Goal: Task Accomplishment & Management: Use online tool/utility

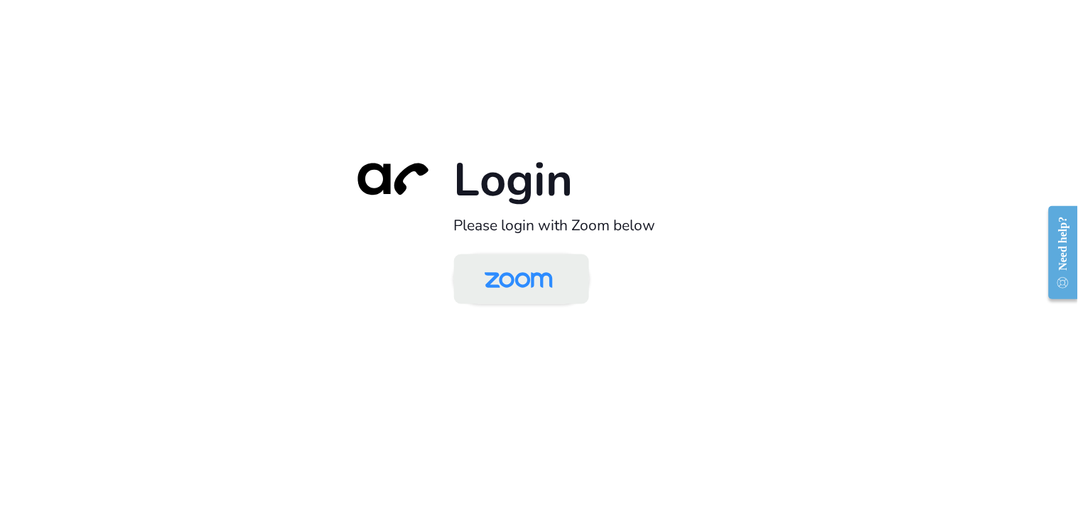
click at [517, 280] on img at bounding box center [519, 280] width 98 height 46
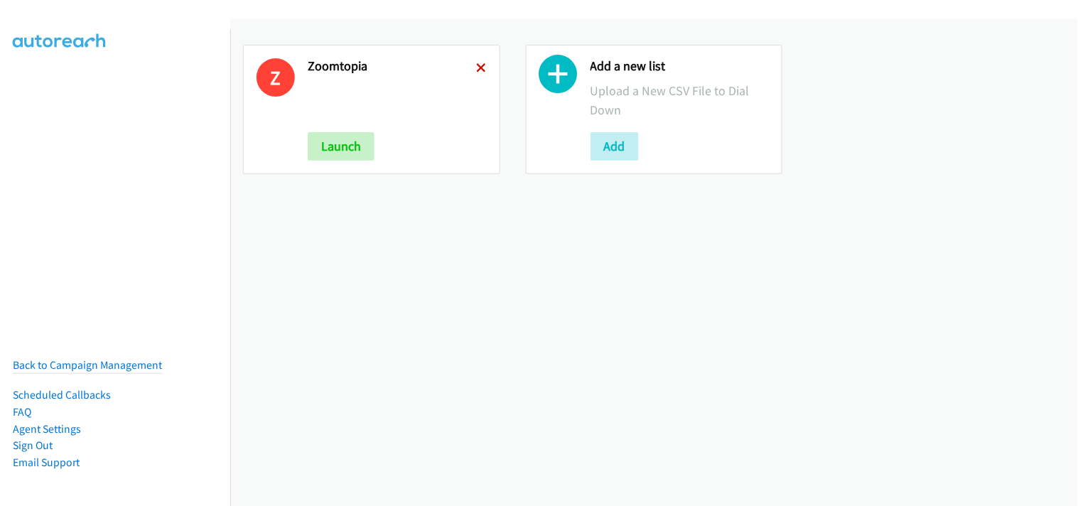
click at [482, 71] on icon at bounding box center [482, 69] width 10 height 10
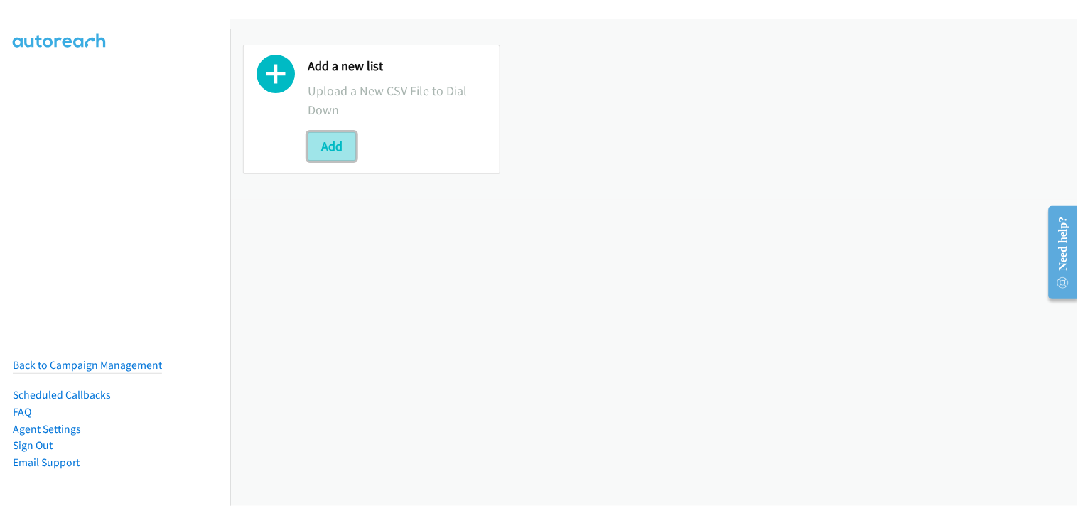
click at [315, 151] on button "Add" at bounding box center [332, 146] width 48 height 28
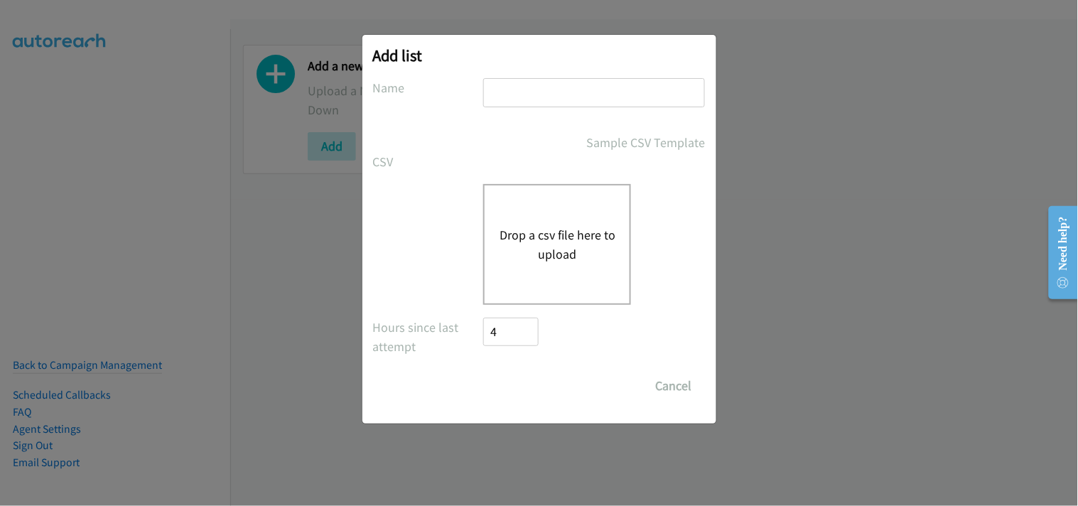
click at [534, 99] on input "text" at bounding box center [594, 92] width 222 height 29
click at [507, 90] on input "text" at bounding box center [594, 92] width 222 height 29
type input "Zoomtopia"
click at [538, 250] on button "Drop a csv file here to upload" at bounding box center [557, 244] width 117 height 38
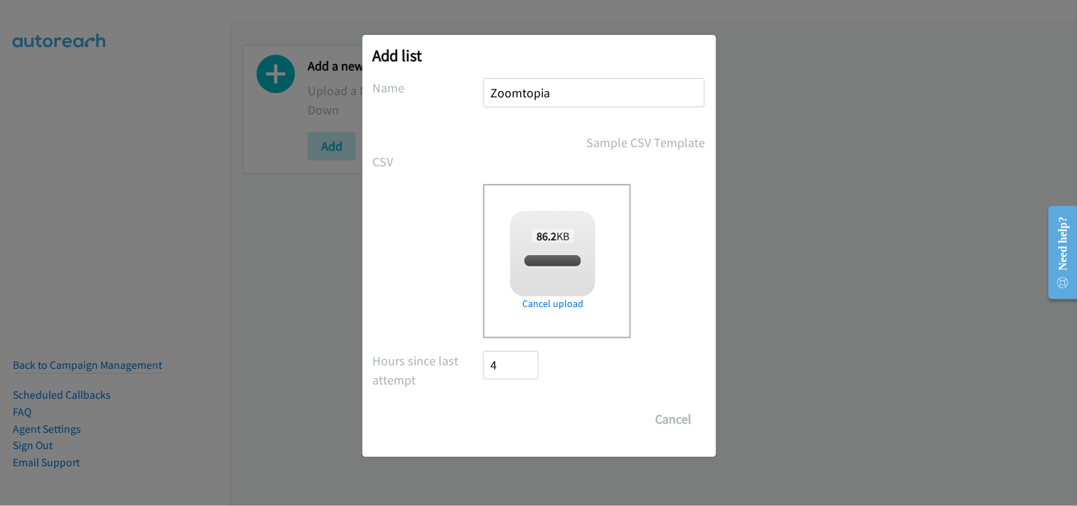
checkbox input "true"
click at [524, 416] on input "Save List" at bounding box center [521, 419] width 75 height 28
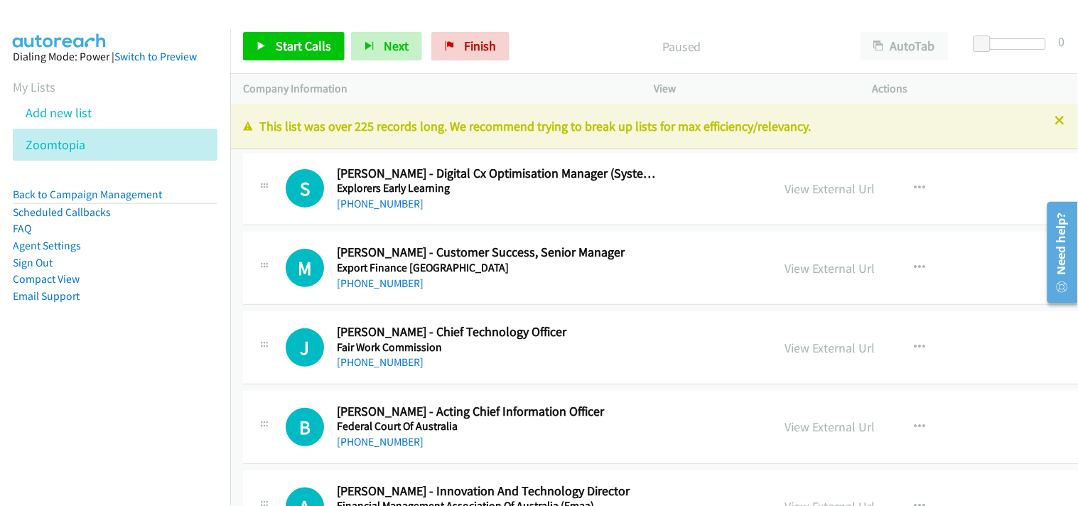
drag, startPoint x: 914, startPoint y: 274, endPoint x: 797, endPoint y: 230, distance: 125.7
click at [1055, 117] on icon at bounding box center [1060, 122] width 10 height 10
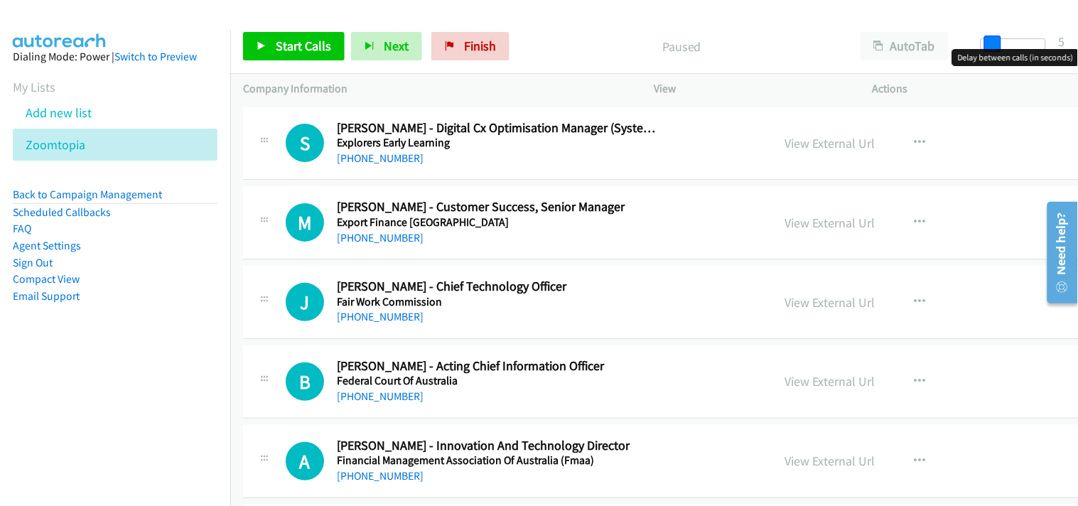
drag, startPoint x: 981, startPoint y: 47, endPoint x: 991, endPoint y: 51, distance: 11.5
click at [991, 51] on body "Start Calls Pause Next Finish Paused AutoTab AutoTab 5 Company Information Info…" at bounding box center [539, 34] width 1078 height 68
click at [296, 33] on link "Start Calls" at bounding box center [294, 46] width 102 height 28
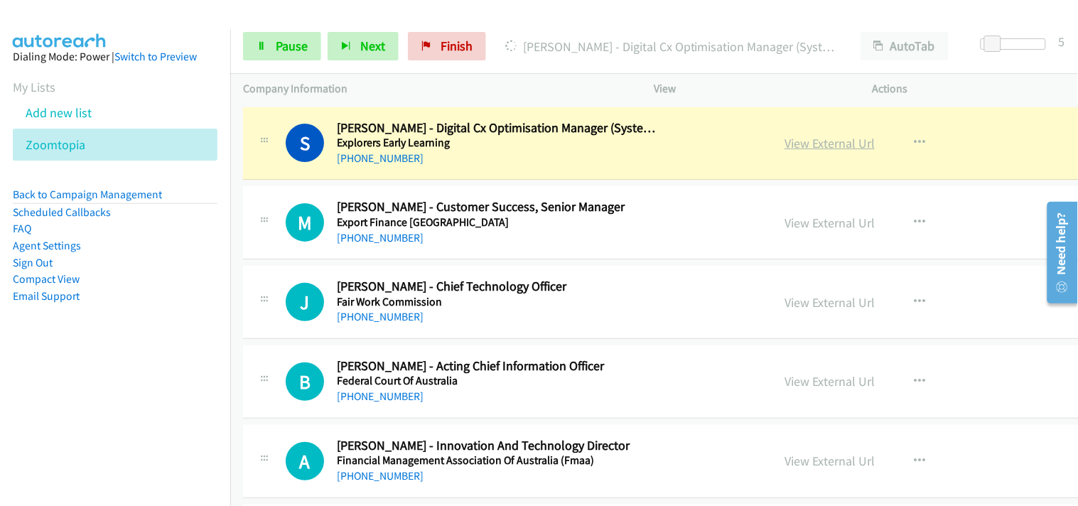
click at [784, 137] on link "View External Url" at bounding box center [829, 143] width 90 height 16
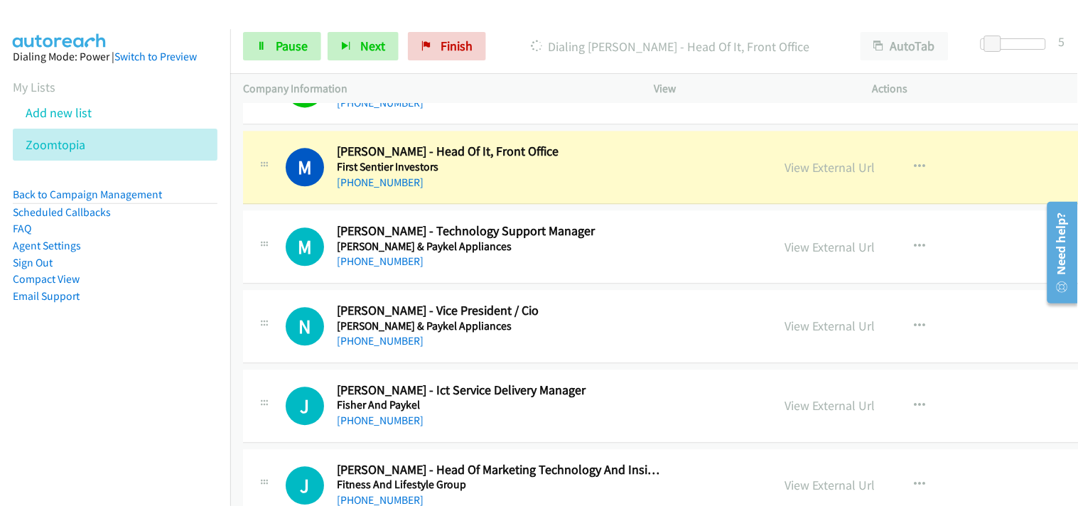
scroll to position [868, 0]
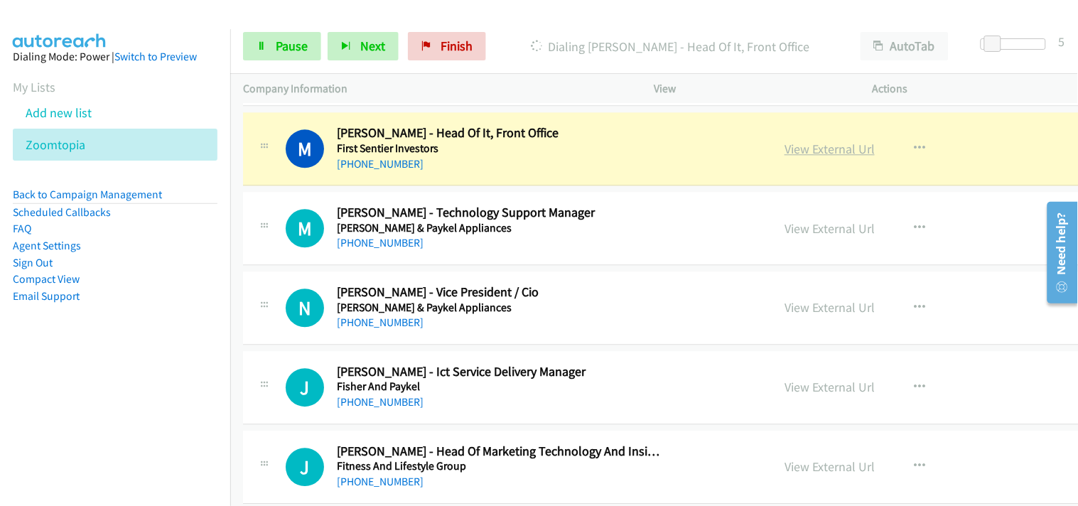
click at [784, 148] on link "View External Url" at bounding box center [829, 149] width 90 height 16
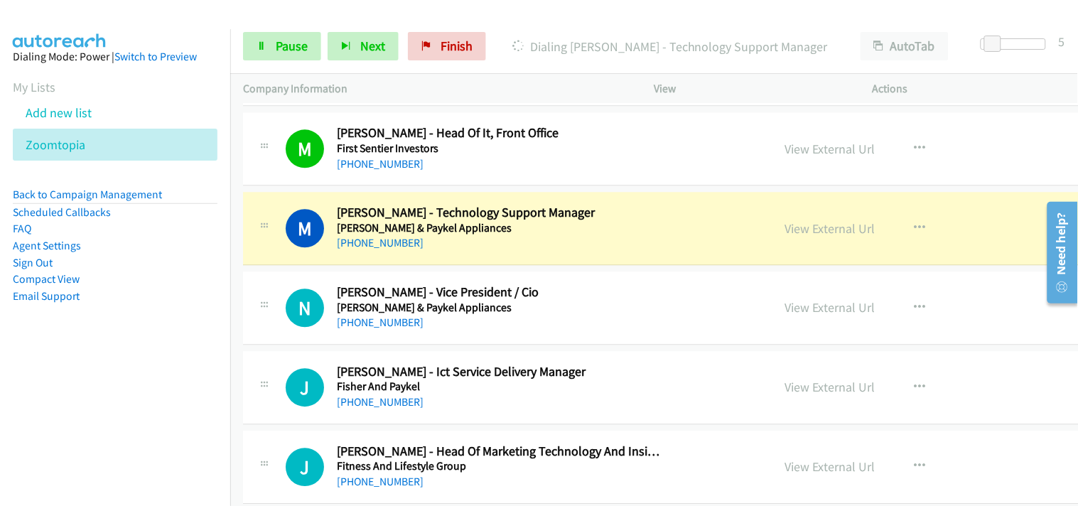
scroll to position [947, 0]
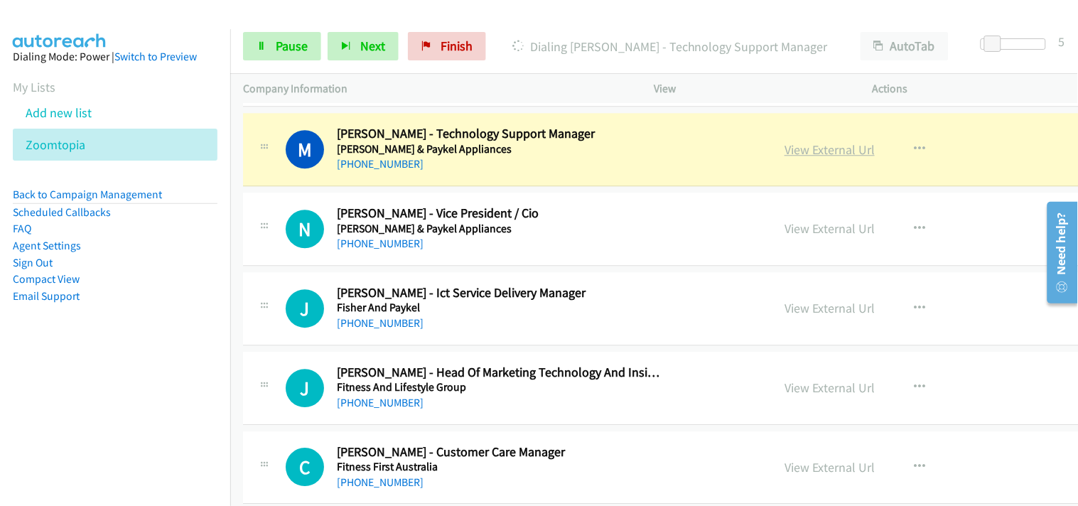
click at [784, 153] on link "View External Url" at bounding box center [829, 149] width 90 height 16
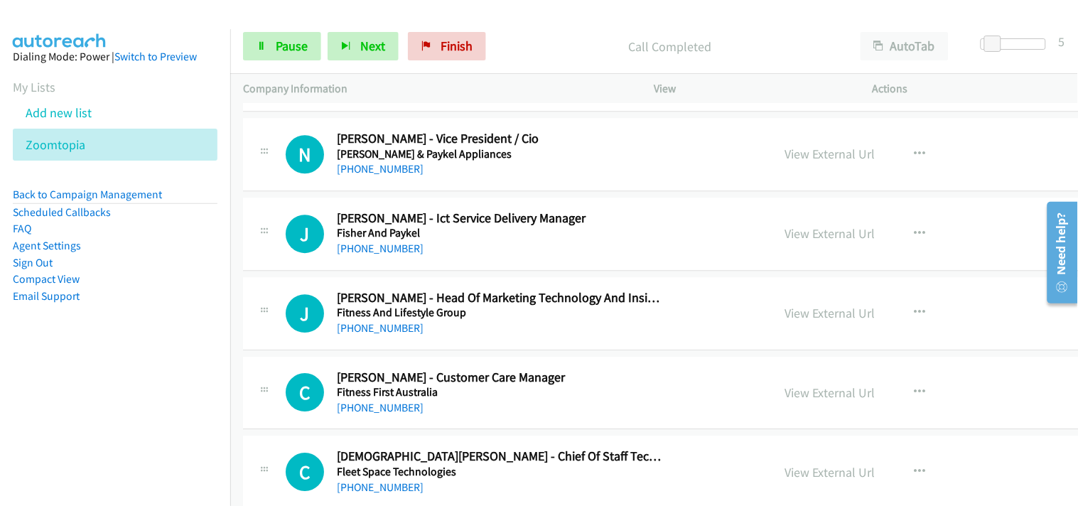
scroll to position [1026, 0]
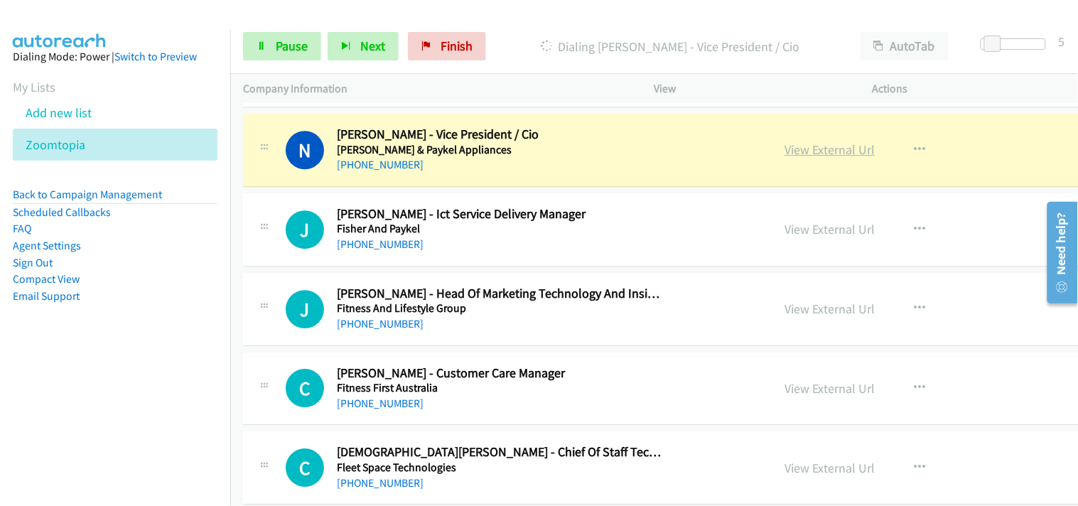
click at [784, 153] on link "View External Url" at bounding box center [829, 149] width 90 height 16
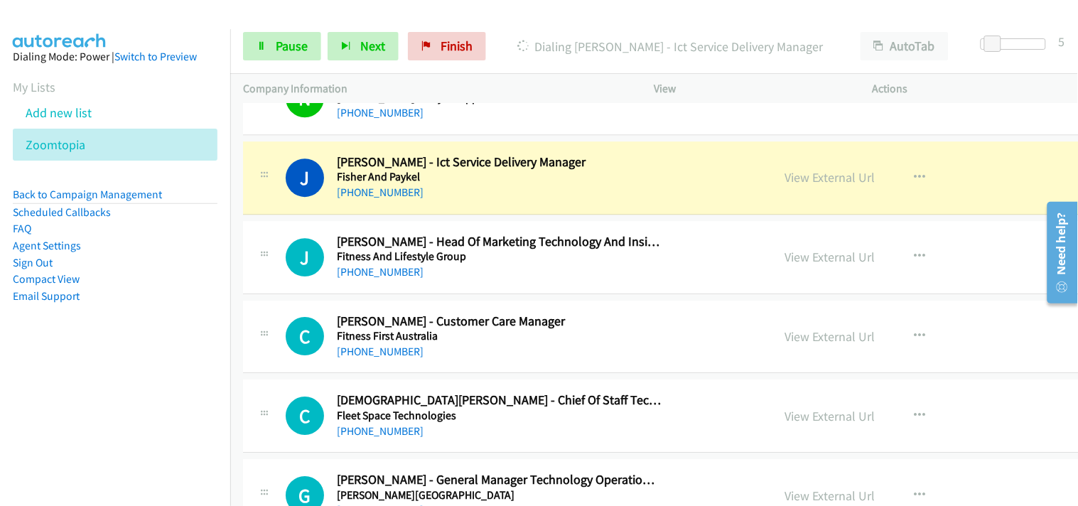
scroll to position [1105, 0]
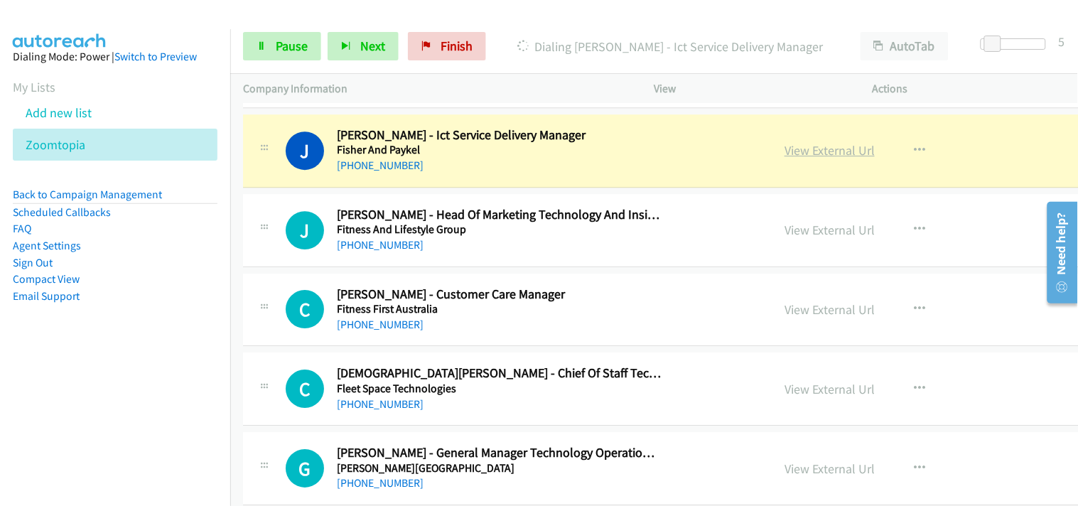
click at [784, 143] on link "View External Url" at bounding box center [829, 150] width 90 height 16
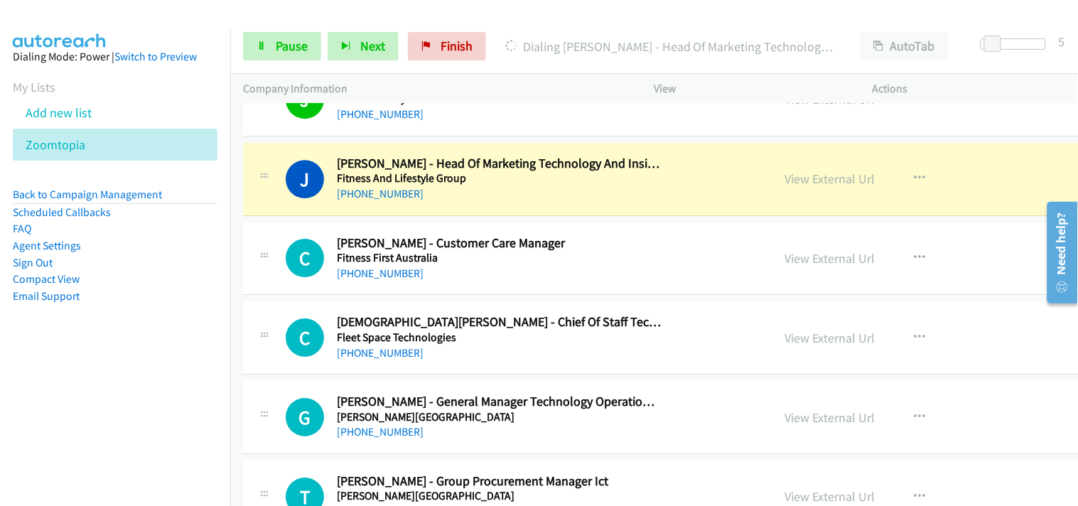
scroll to position [1184, 0]
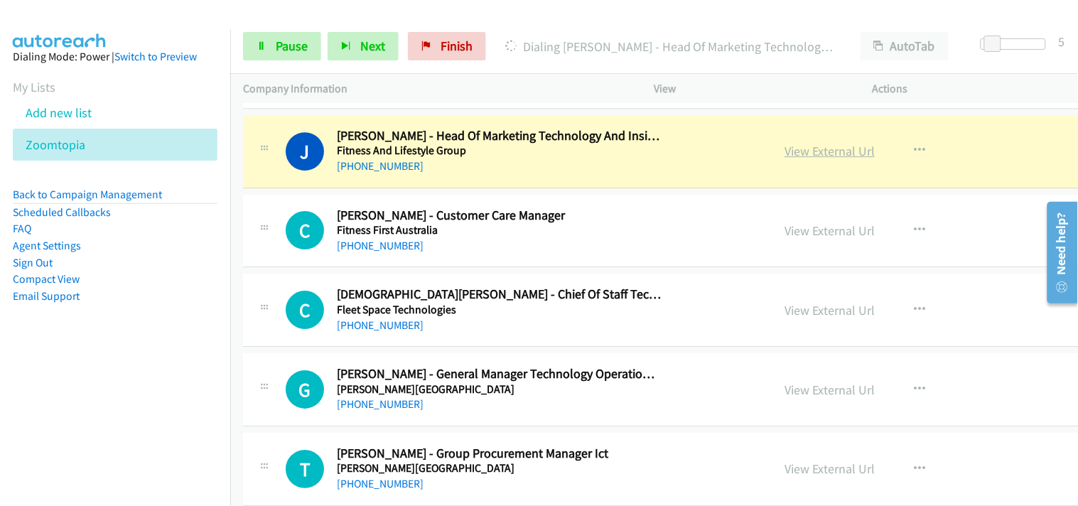
click at [784, 148] on link "View External Url" at bounding box center [829, 151] width 90 height 16
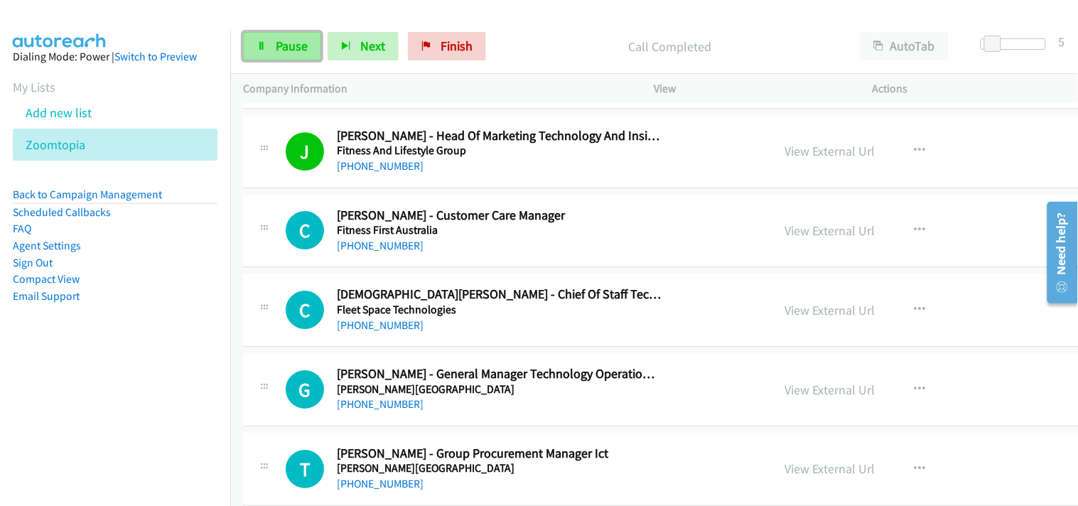
click at [295, 50] on span "Pause" at bounding box center [292, 46] width 32 height 16
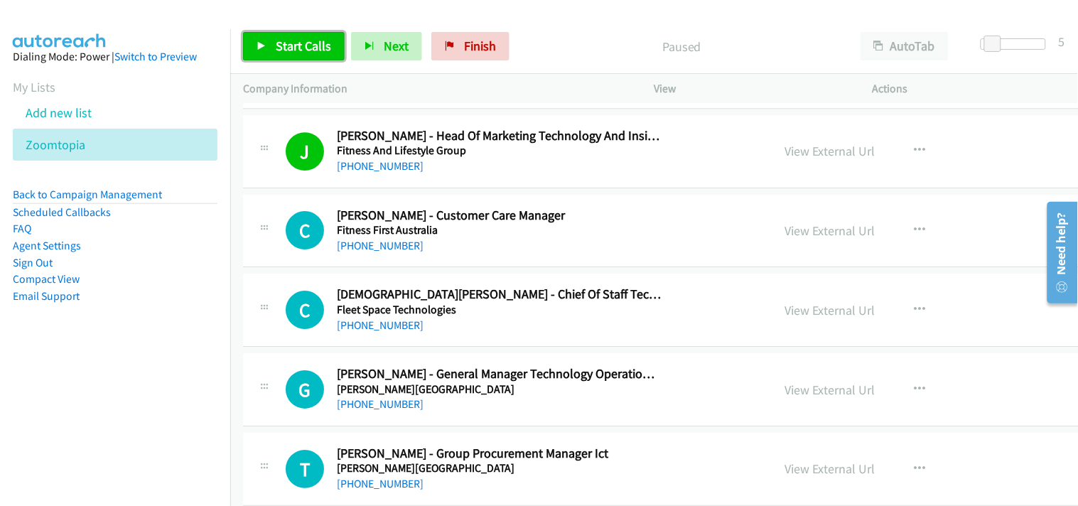
click at [286, 52] on span "Start Calls" at bounding box center [303, 46] width 55 height 16
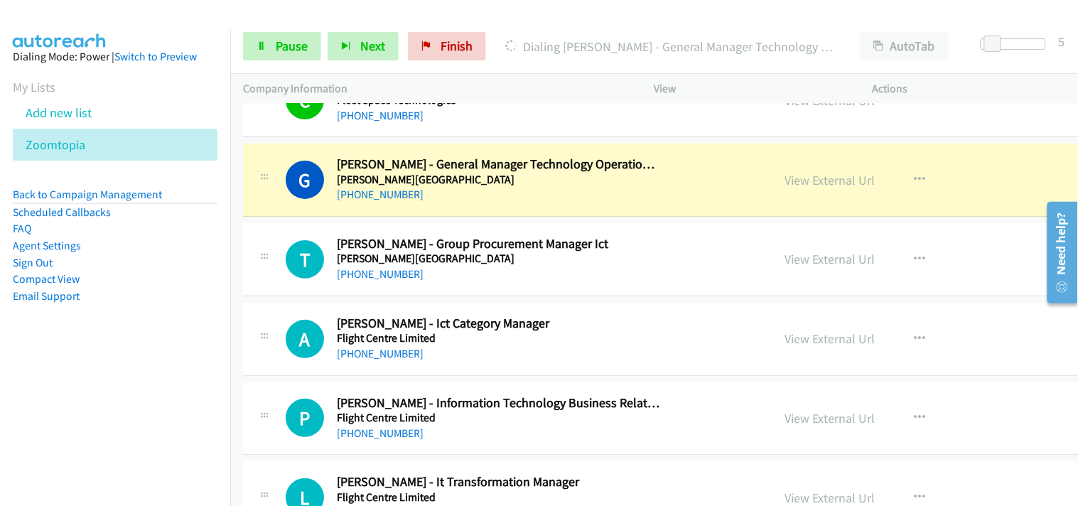
scroll to position [1421, 0]
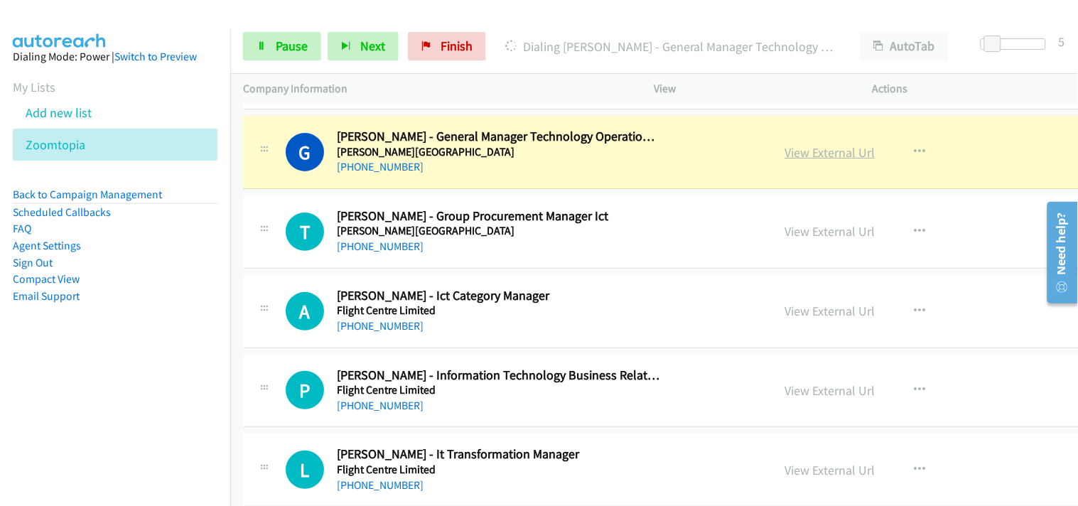
click at [784, 148] on link "View External Url" at bounding box center [829, 152] width 90 height 16
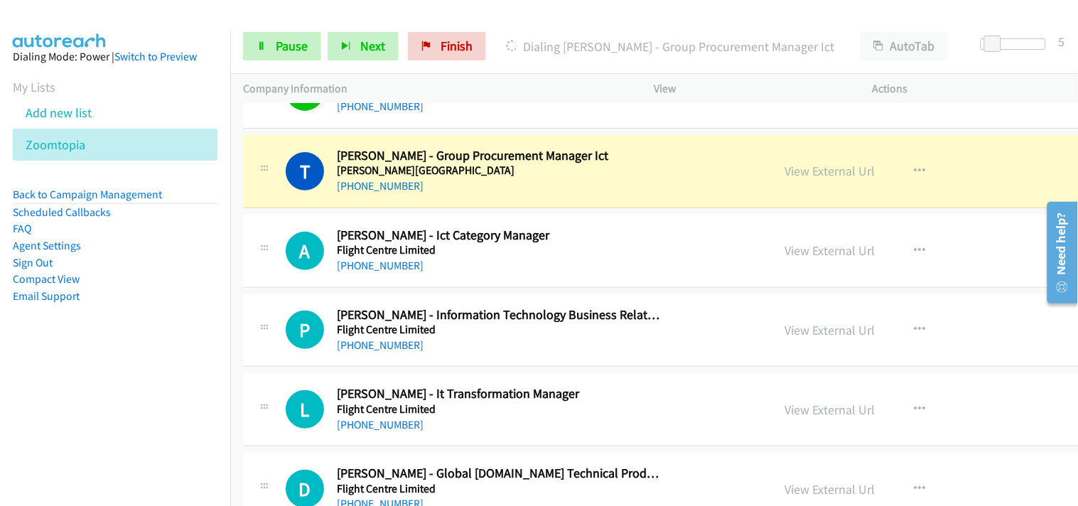
scroll to position [1500, 0]
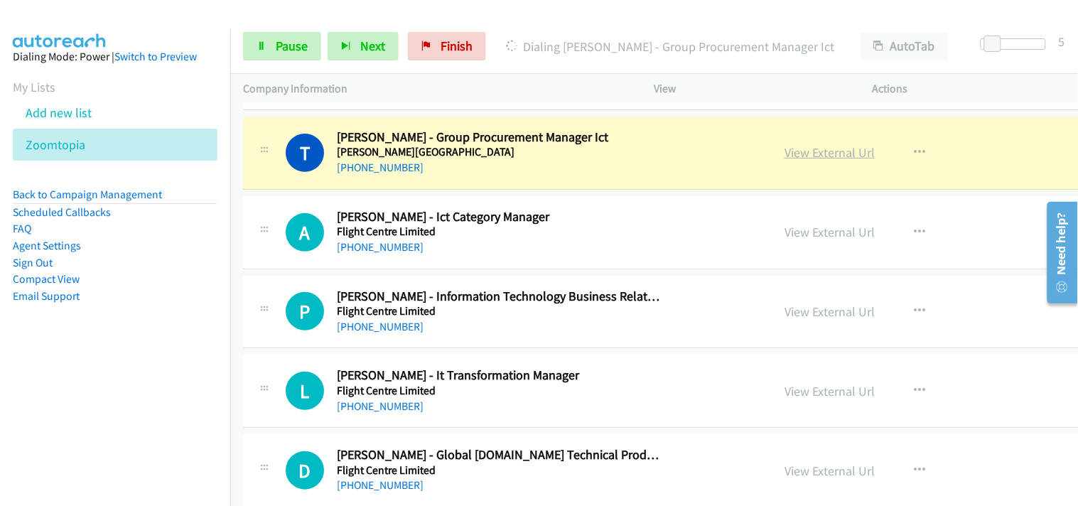
click at [784, 146] on link "View External Url" at bounding box center [829, 152] width 90 height 16
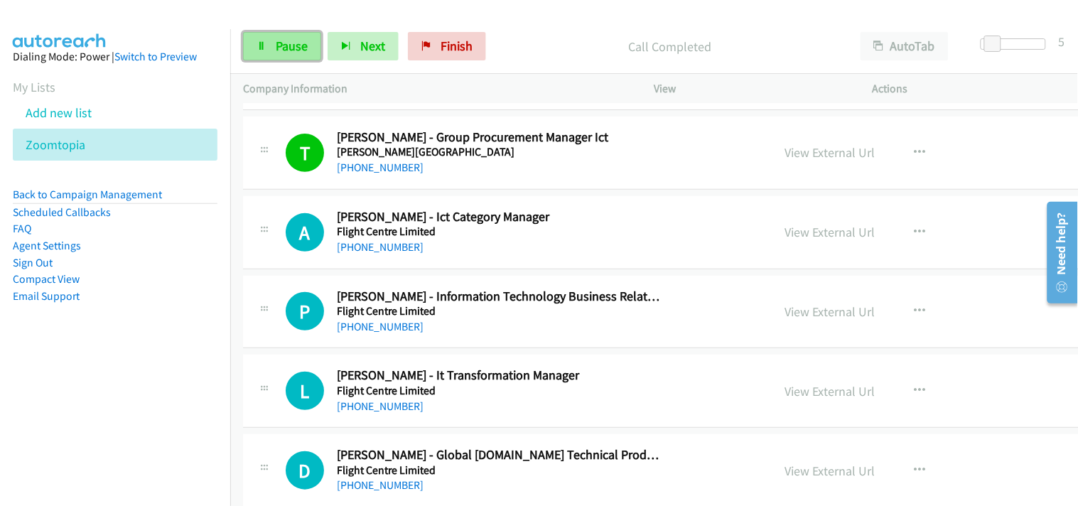
click at [257, 36] on link "Pause" at bounding box center [282, 46] width 78 height 28
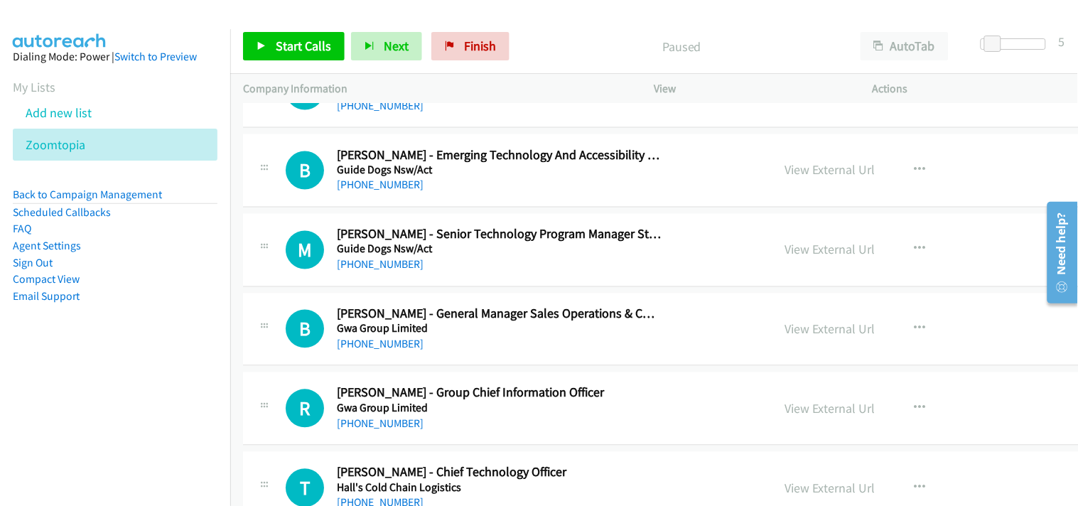
scroll to position [6322, 0]
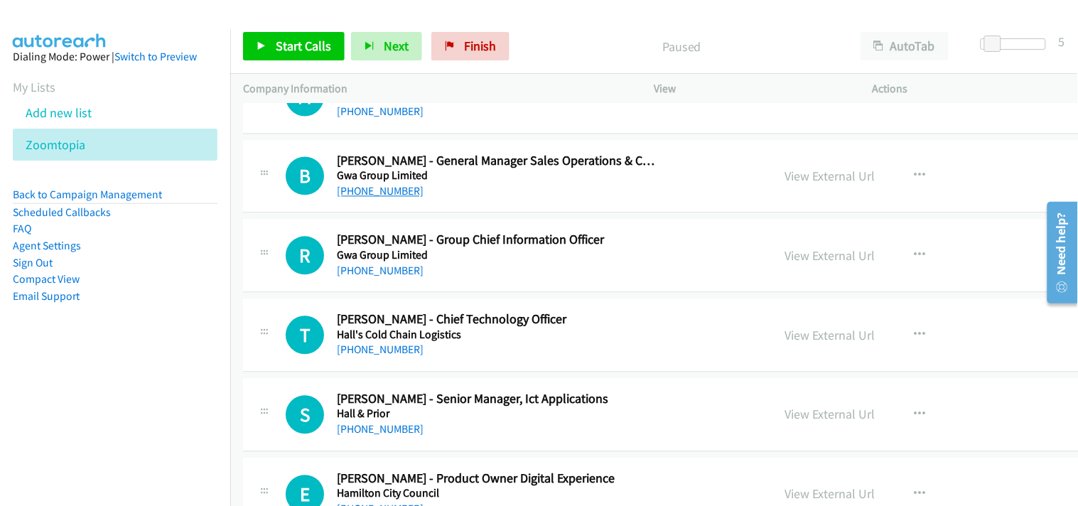
click at [361, 187] on link "+61 417 139 721" at bounding box center [380, 192] width 87 height 14
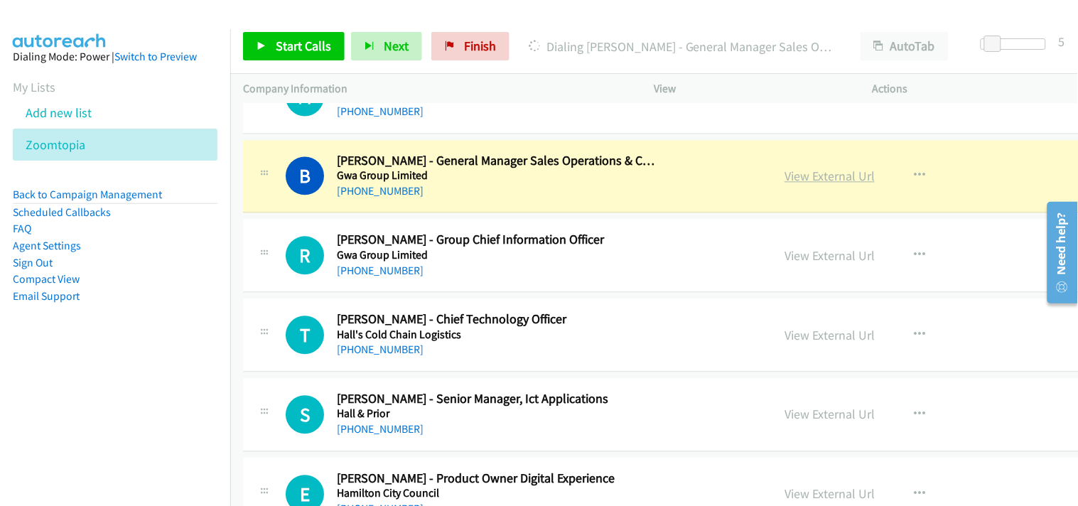
click at [784, 171] on link "View External Url" at bounding box center [829, 176] width 90 height 16
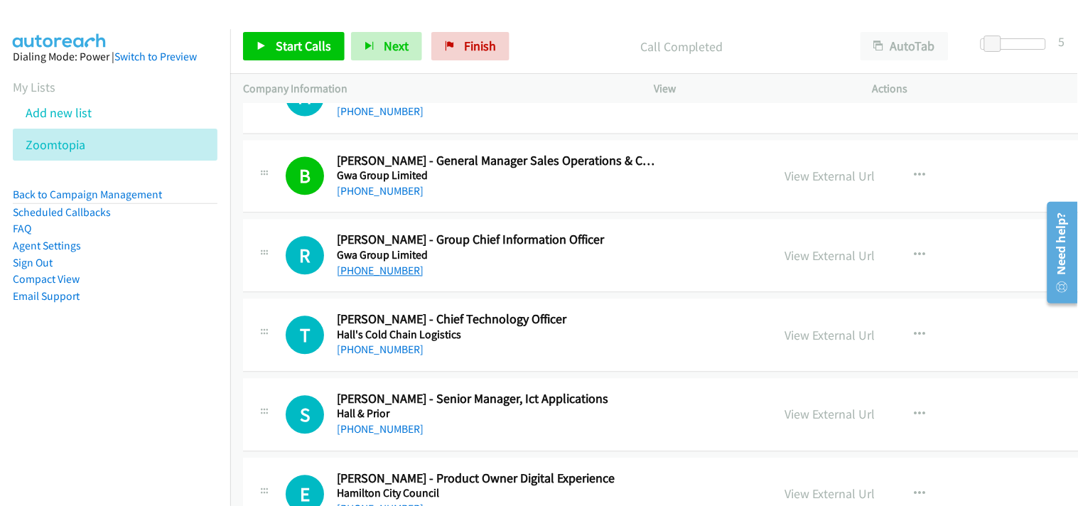
click at [377, 268] on link "+61 448 233 902" at bounding box center [380, 271] width 87 height 14
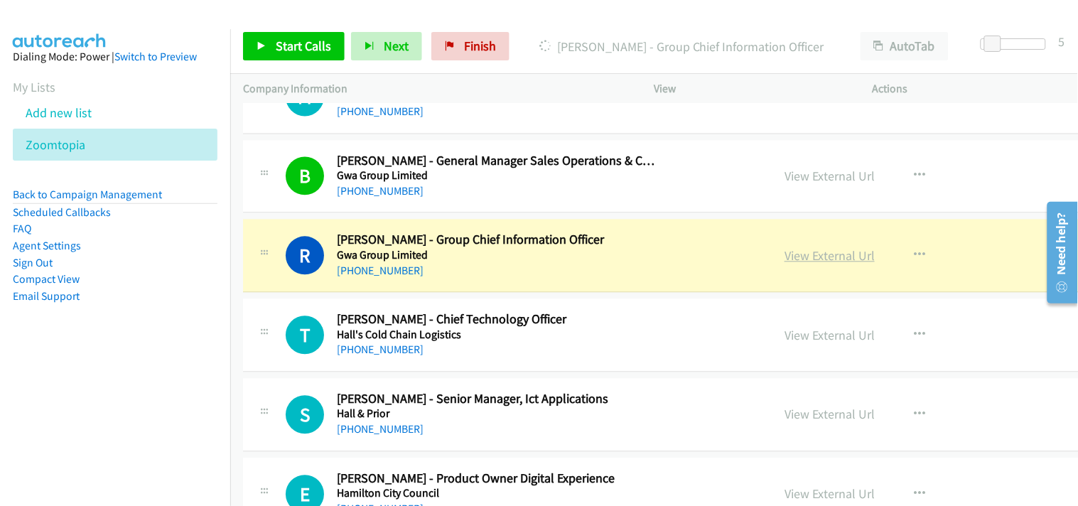
click at [784, 258] on link "View External Url" at bounding box center [829, 256] width 90 height 16
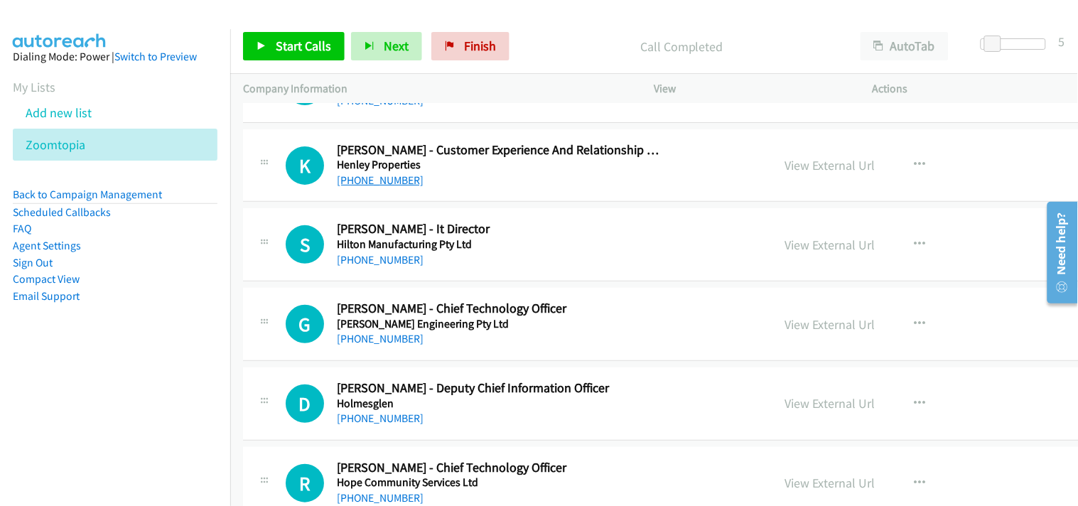
scroll to position [8375, 0]
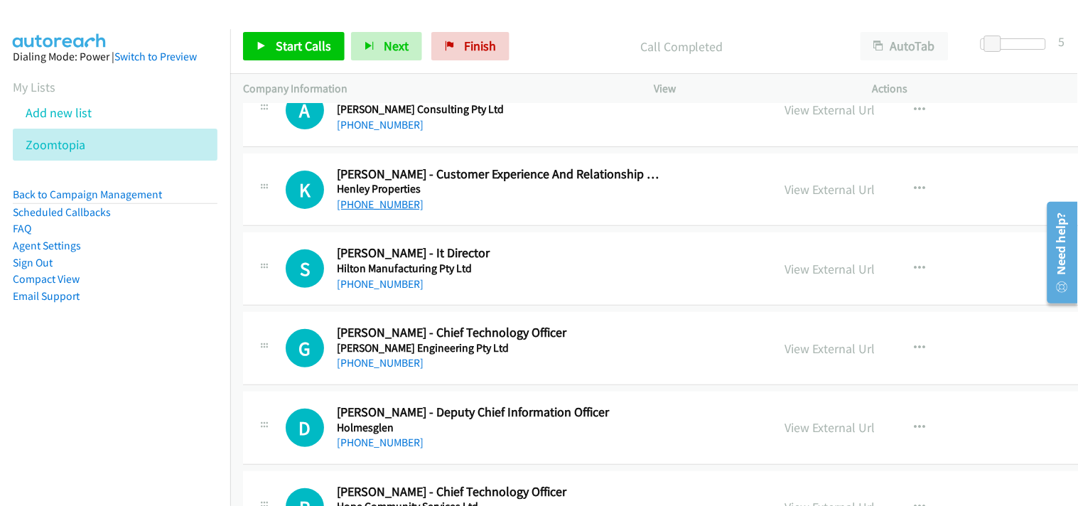
click at [363, 206] on link "+61 439 795 162" at bounding box center [380, 205] width 87 height 14
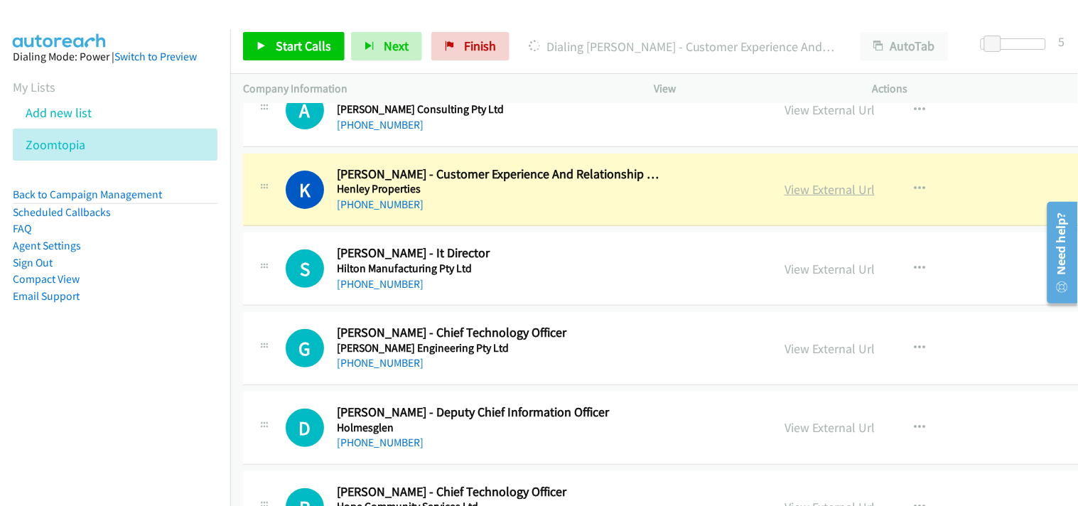
click at [784, 188] on link "View External Url" at bounding box center [829, 189] width 90 height 16
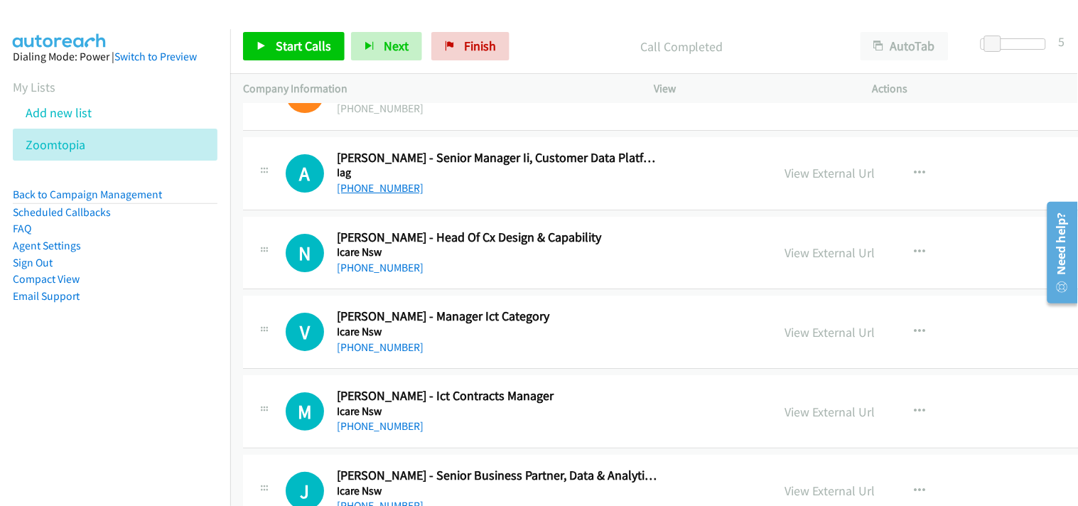
scroll to position [9560, 0]
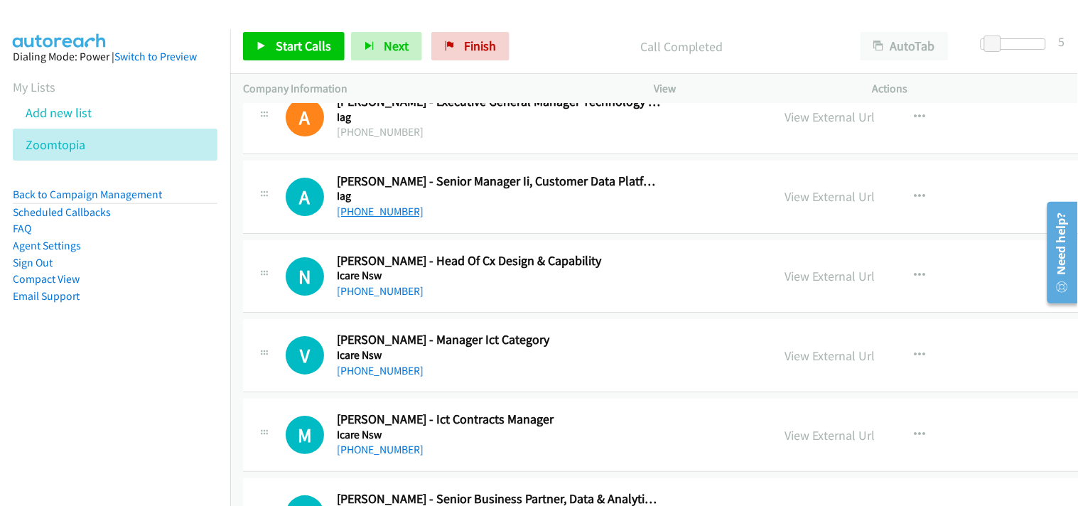
click at [367, 215] on link "+61 479 058 705" at bounding box center [380, 212] width 87 height 14
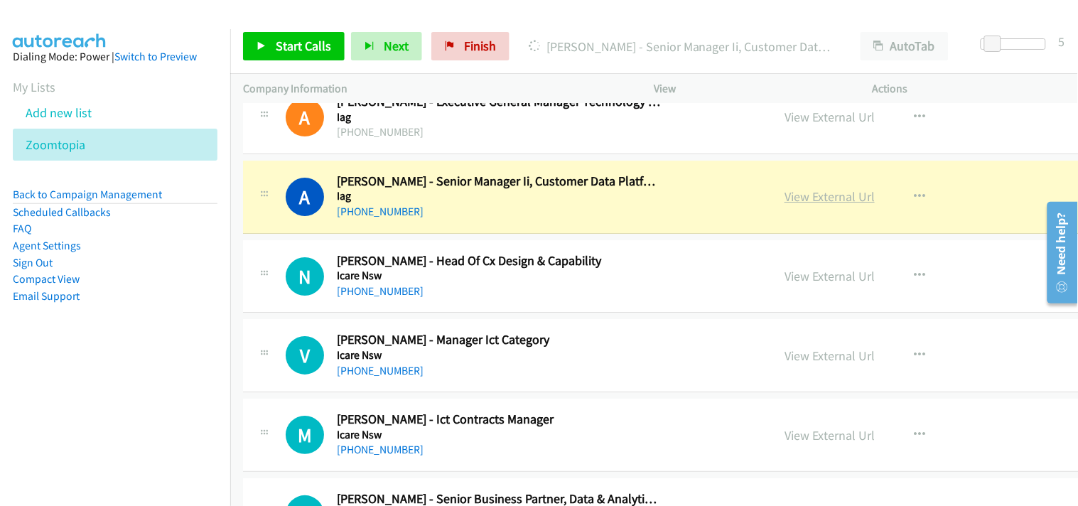
click at [784, 203] on link "View External Url" at bounding box center [829, 196] width 90 height 16
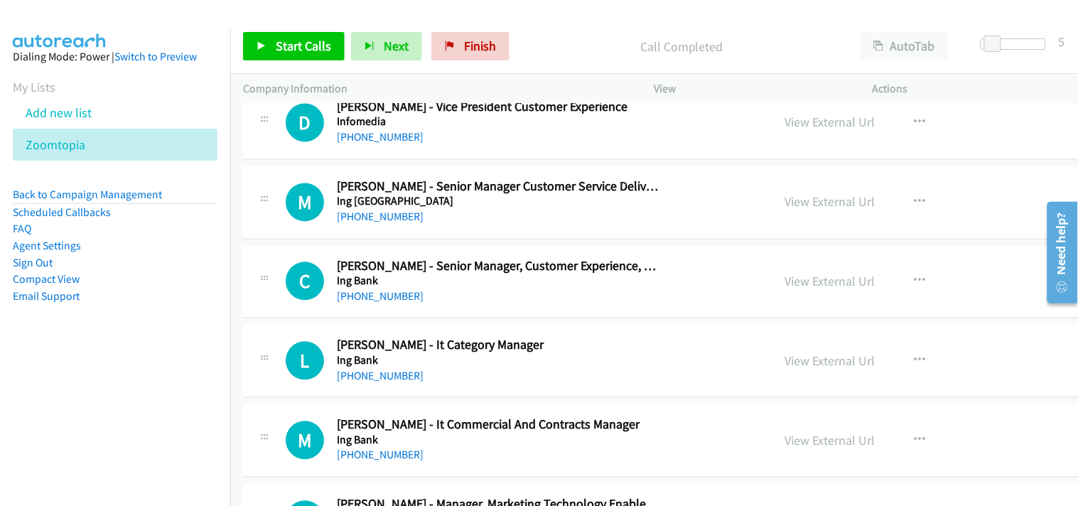
scroll to position [10349, 0]
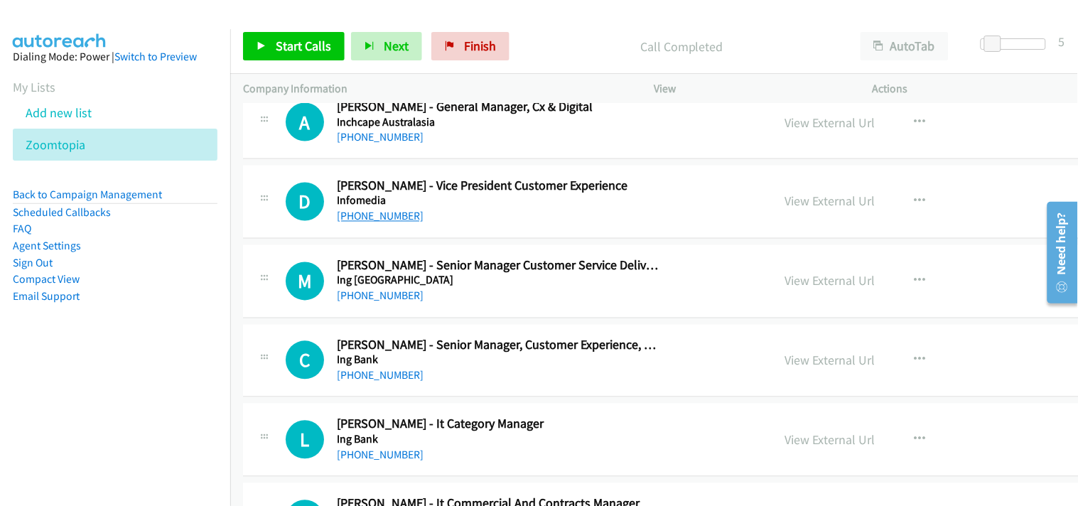
click at [391, 220] on link "+61 418 123 862" at bounding box center [380, 217] width 87 height 14
click at [388, 217] on link "+61 418 123 862" at bounding box center [380, 217] width 87 height 14
click at [784, 203] on link "View External Url" at bounding box center [829, 201] width 90 height 16
click at [368, 301] on link "+61 428 633 810" at bounding box center [380, 296] width 87 height 14
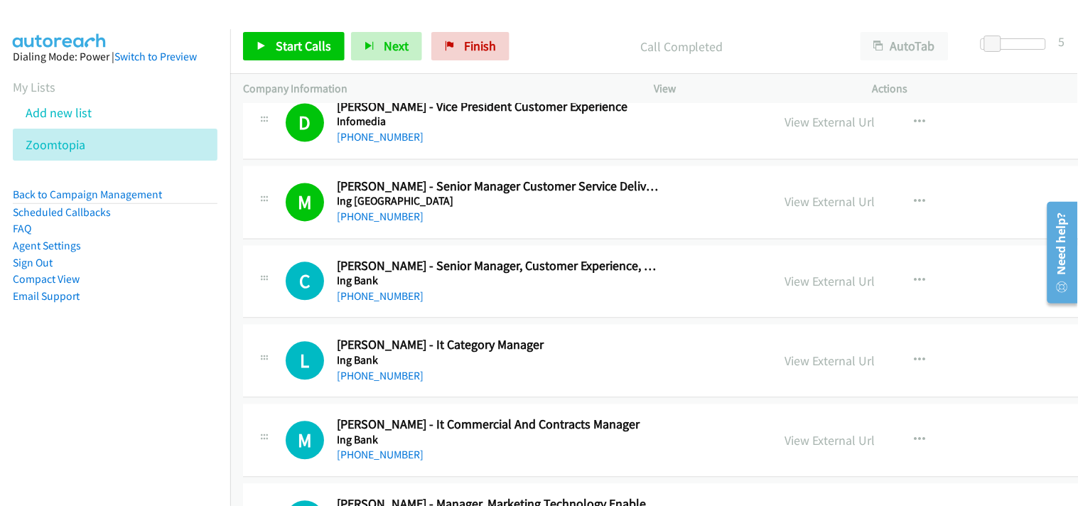
scroll to position [10507, 0]
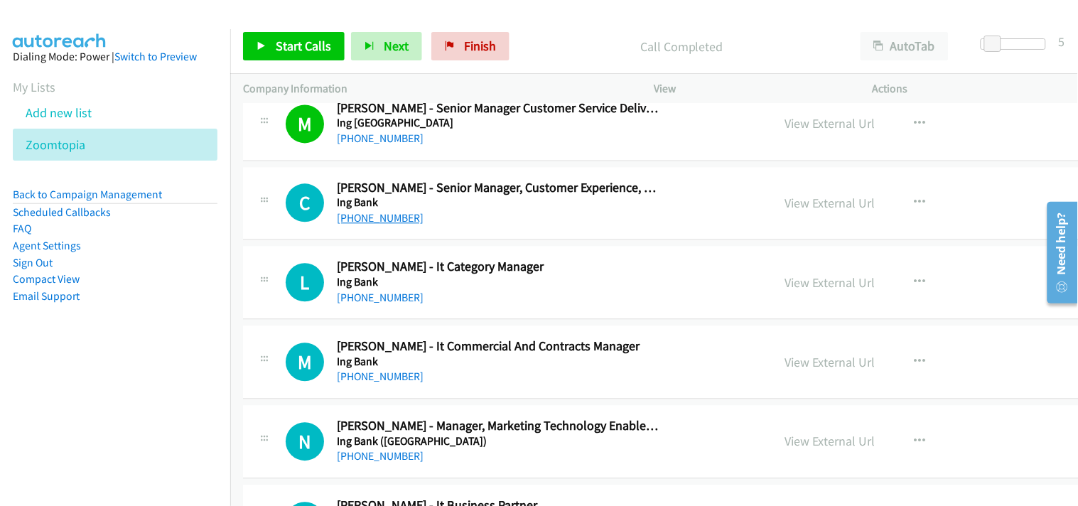
click at [371, 216] on link "+61 477 730 005" at bounding box center [380, 218] width 87 height 14
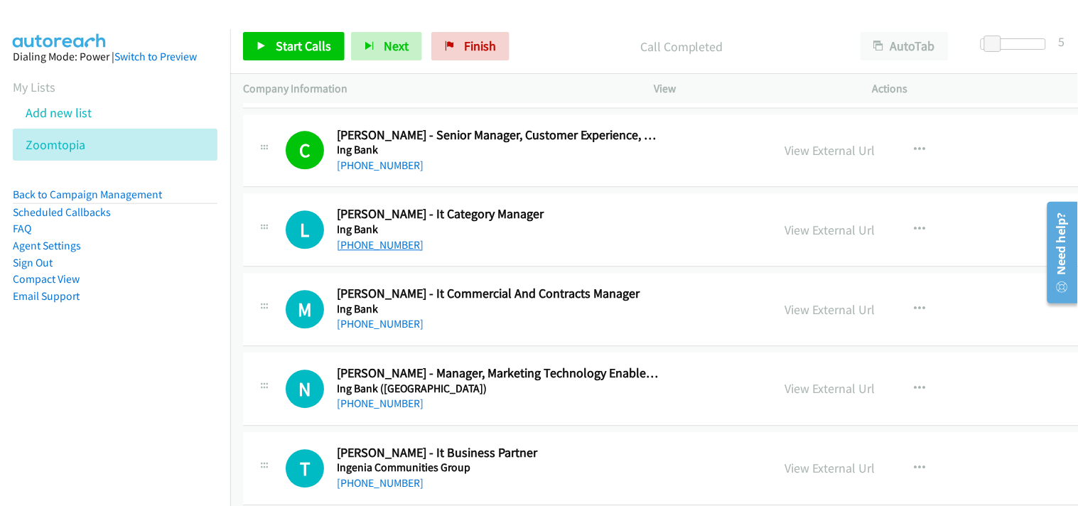
scroll to position [10586, 0]
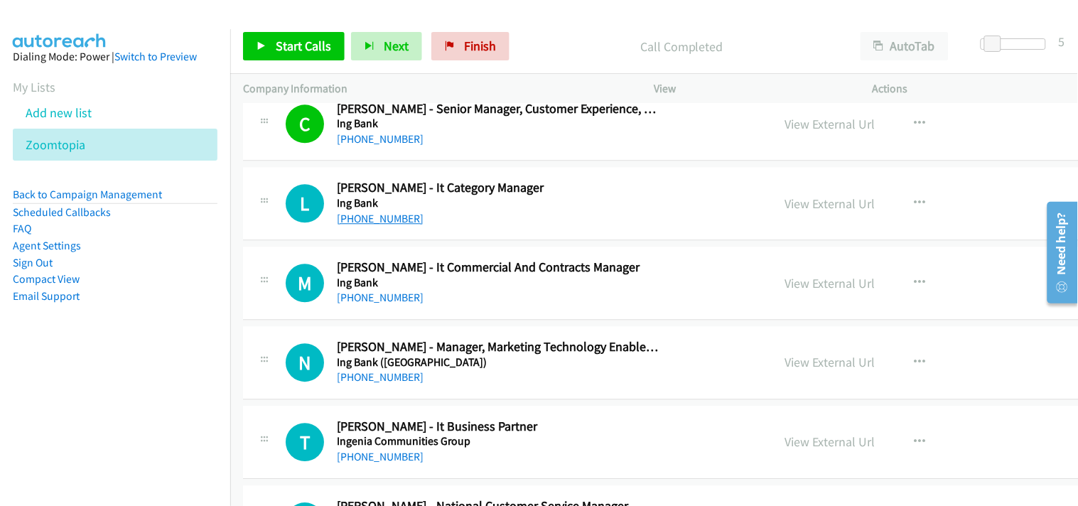
click at [392, 224] on link "+61 418 390 610" at bounding box center [380, 219] width 87 height 14
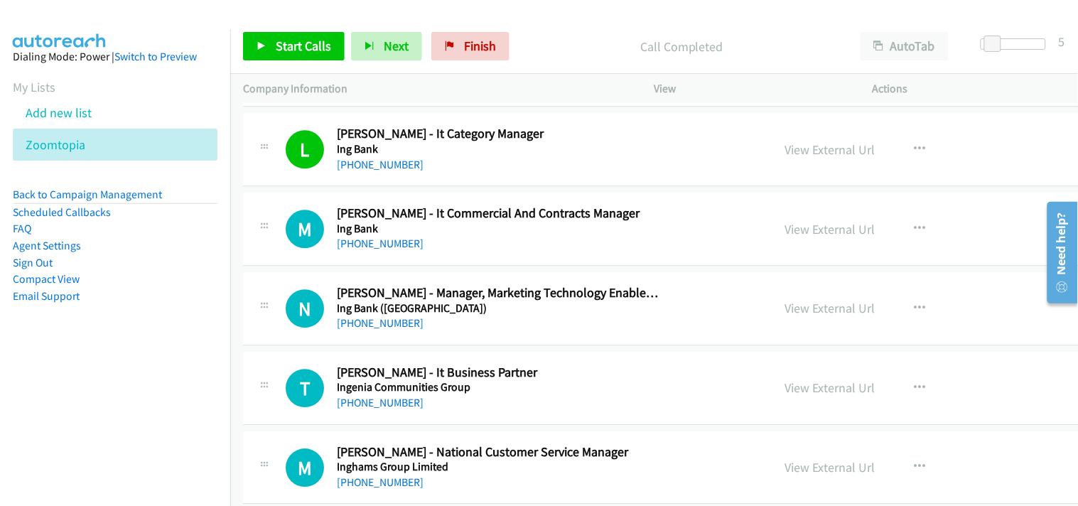
scroll to position [10665, 0]
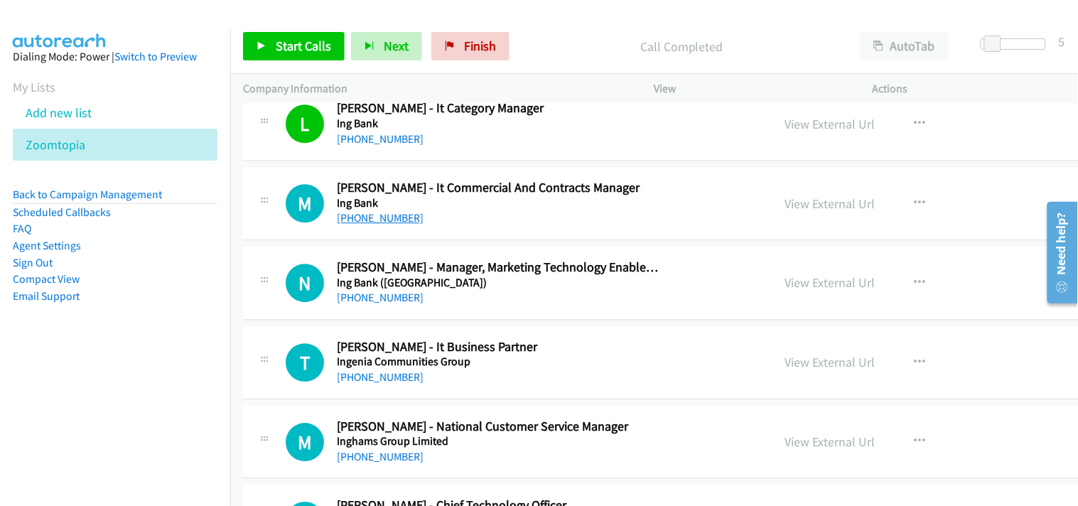
click at [394, 223] on link "+61 433 161 606" at bounding box center [380, 218] width 87 height 14
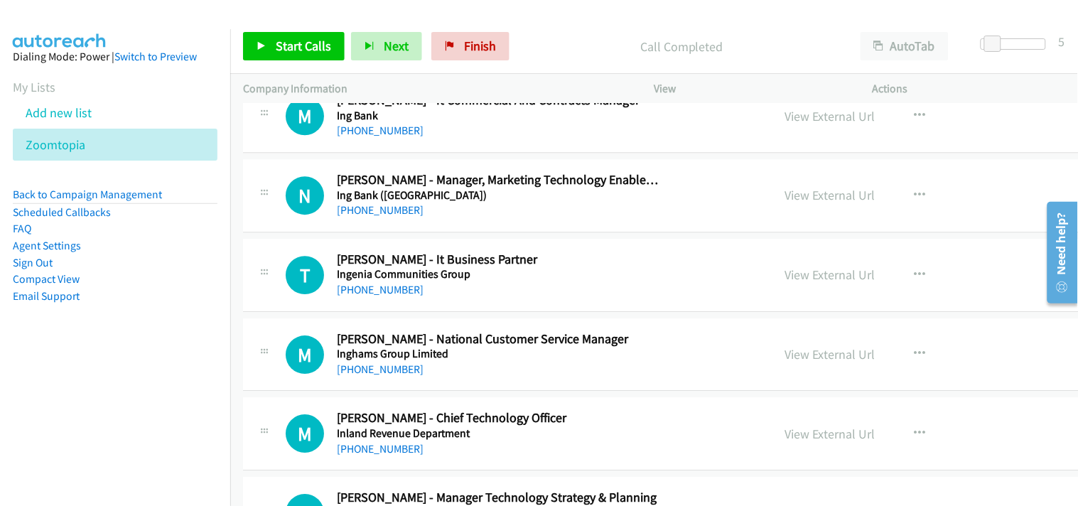
scroll to position [10823, 0]
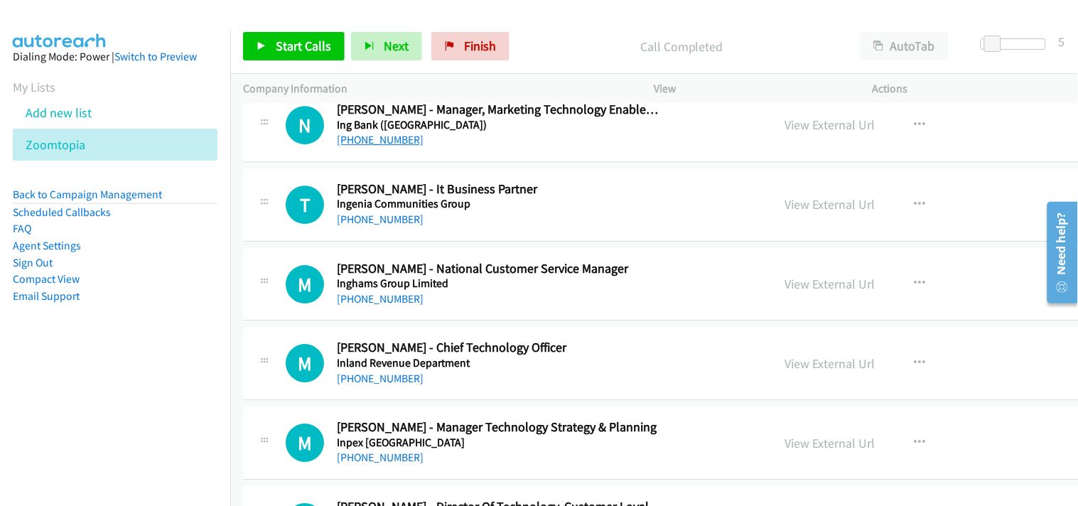
click at [363, 140] on link "+61 424 740 031" at bounding box center [380, 140] width 87 height 14
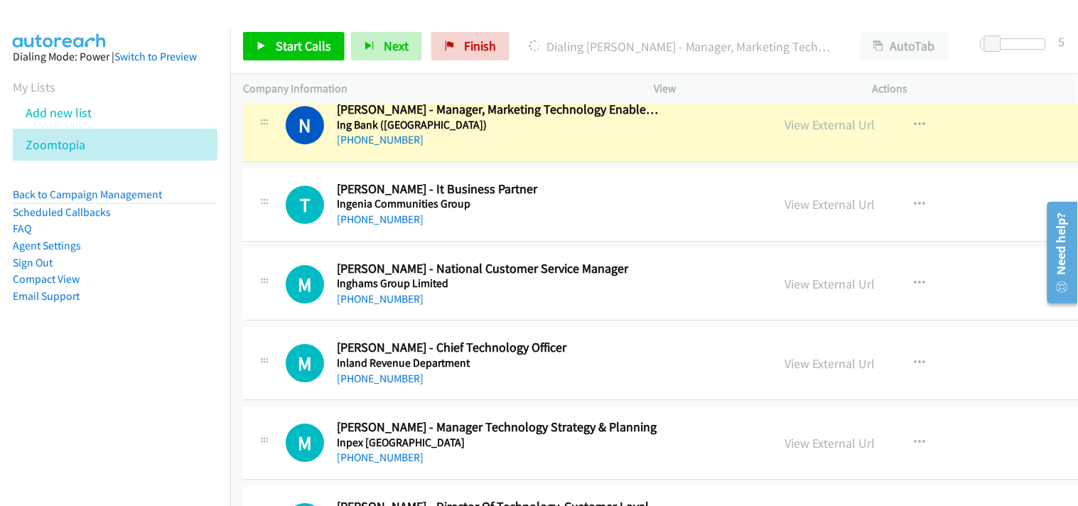
scroll to position [10744, 0]
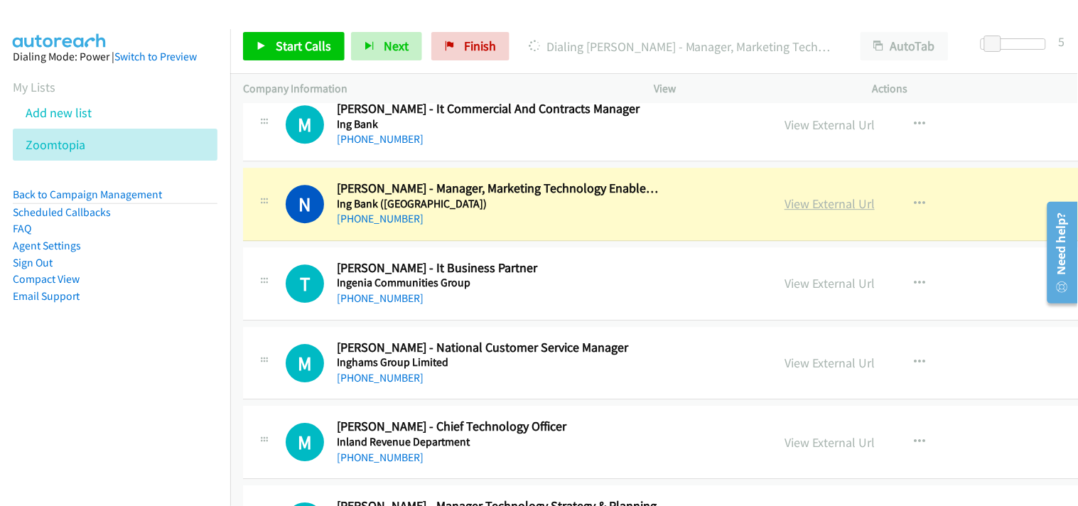
click at [784, 201] on link "View External Url" at bounding box center [829, 203] width 90 height 16
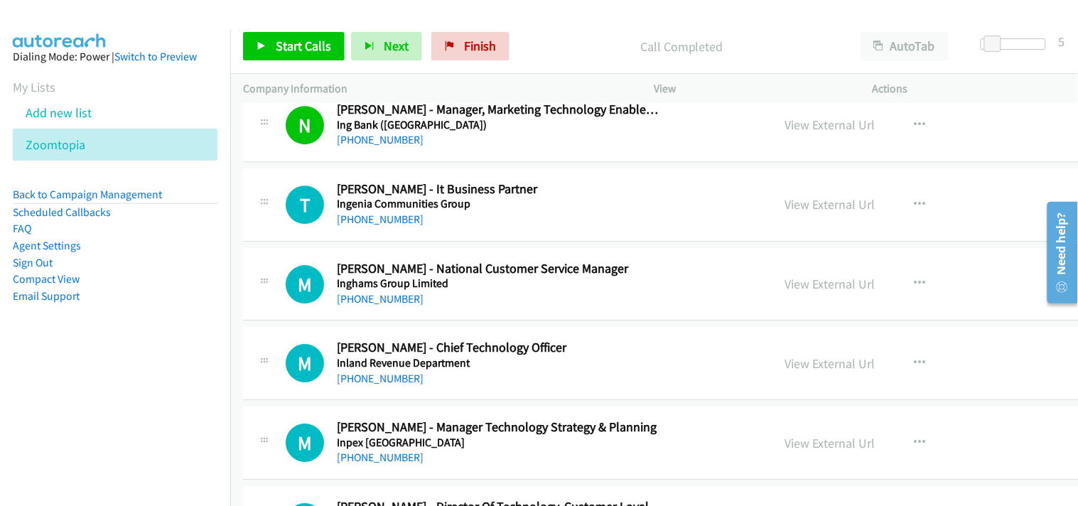
scroll to position [10902, 0]
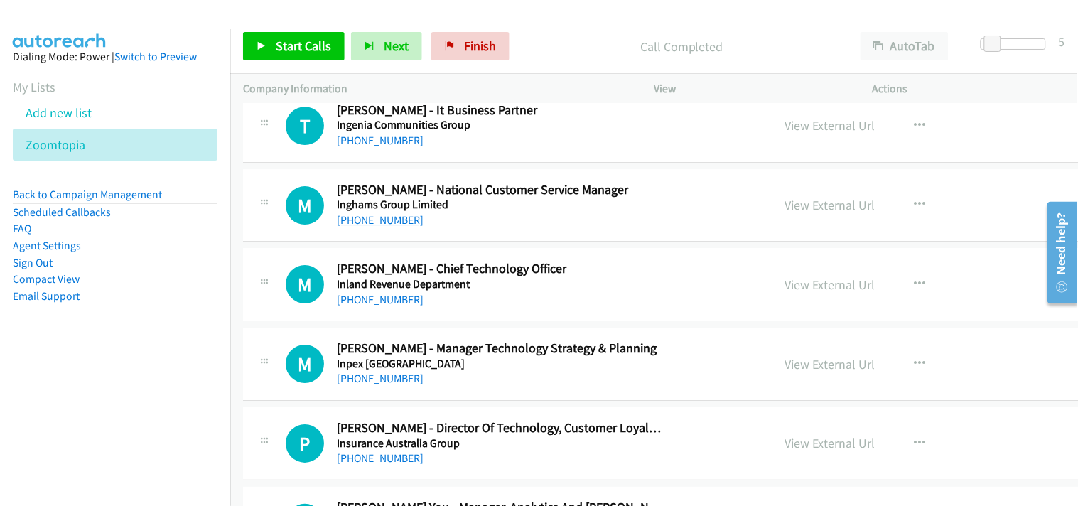
click at [367, 217] on link "+61 438 287 527" at bounding box center [380, 220] width 87 height 14
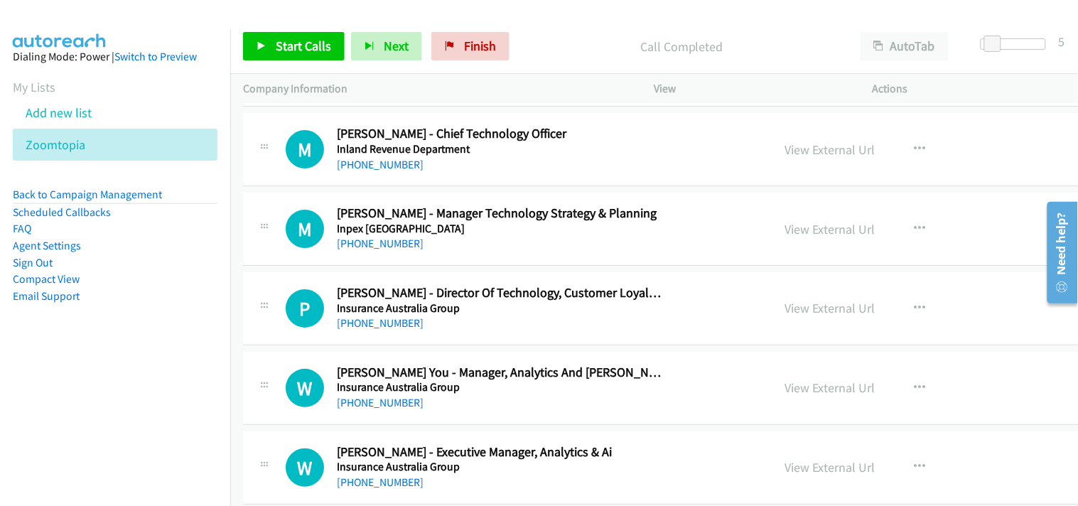
scroll to position [11138, 0]
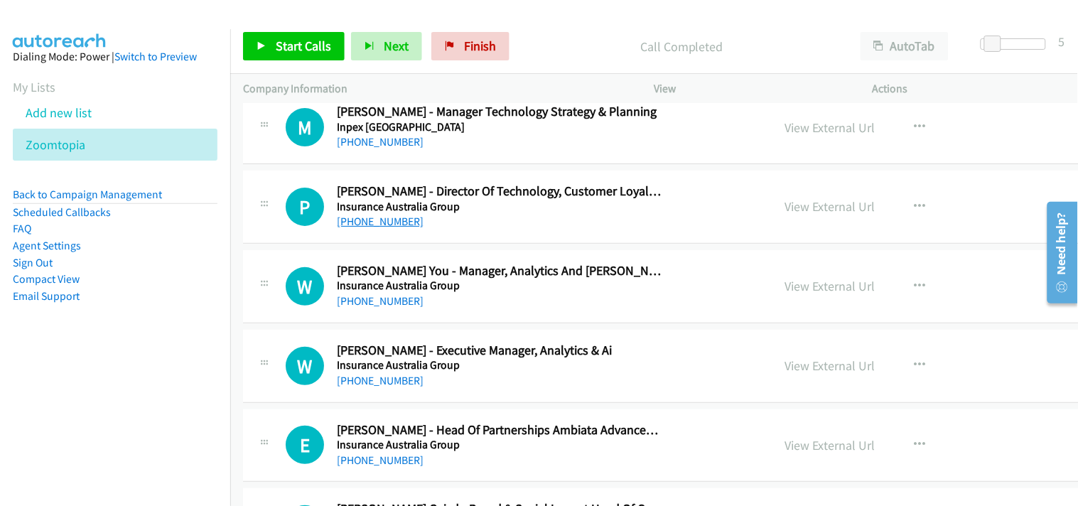
click at [386, 228] on link "+61 403 317 354" at bounding box center [380, 222] width 87 height 14
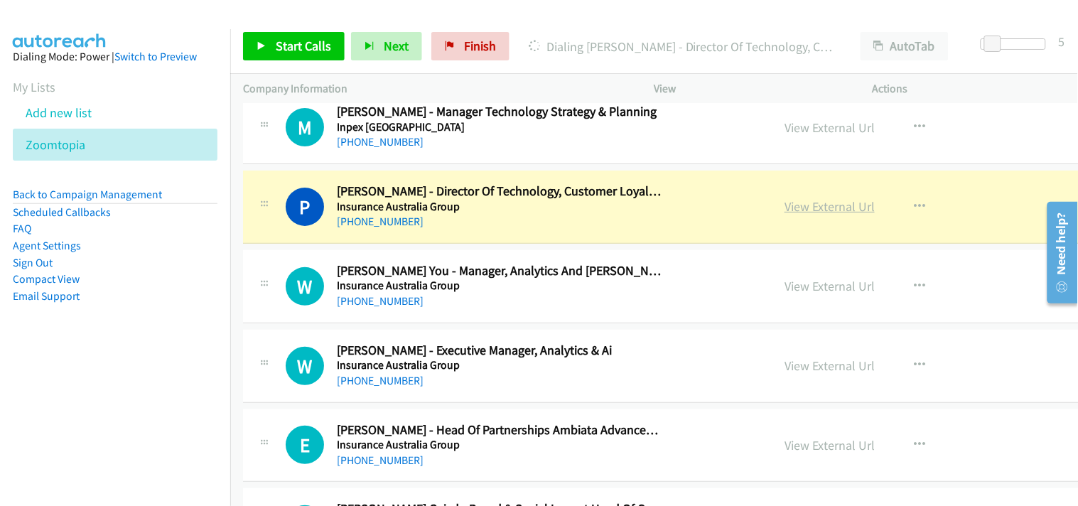
click at [784, 210] on link "View External Url" at bounding box center [829, 206] width 90 height 16
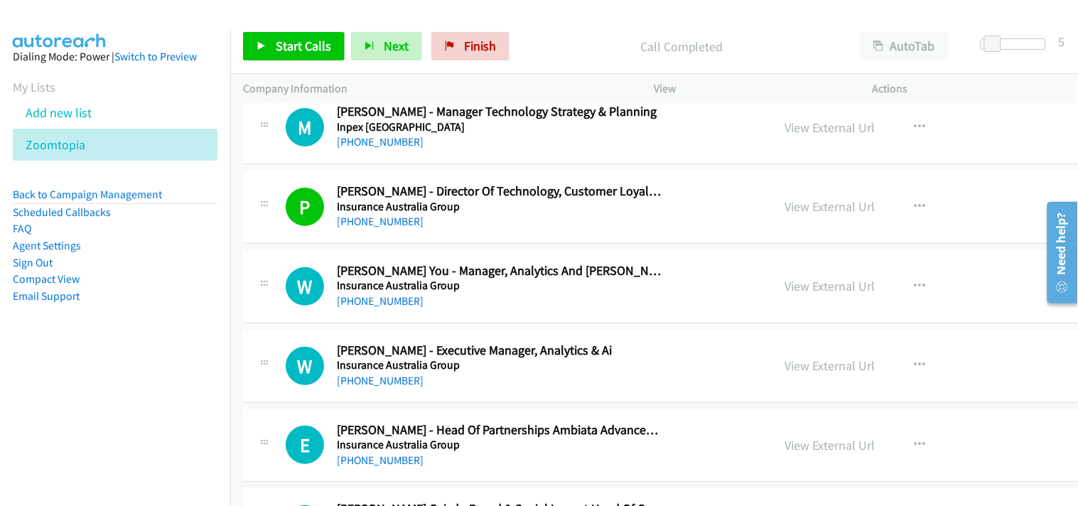
scroll to position [11217, 0]
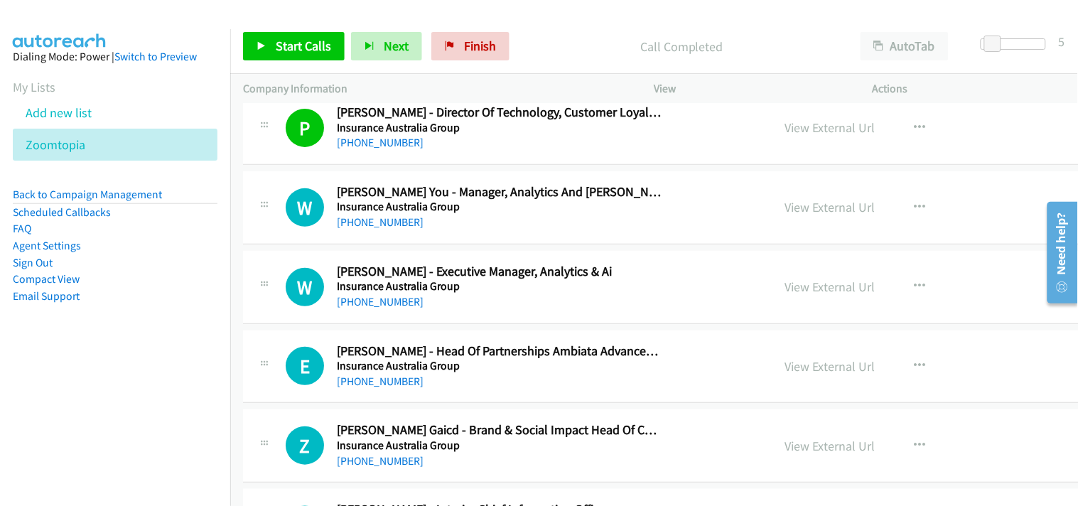
click at [372, 231] on div "+61 2 9292 3913" at bounding box center [499, 222] width 325 height 17
click at [365, 228] on link "+61 2 9292 3913" at bounding box center [380, 222] width 87 height 14
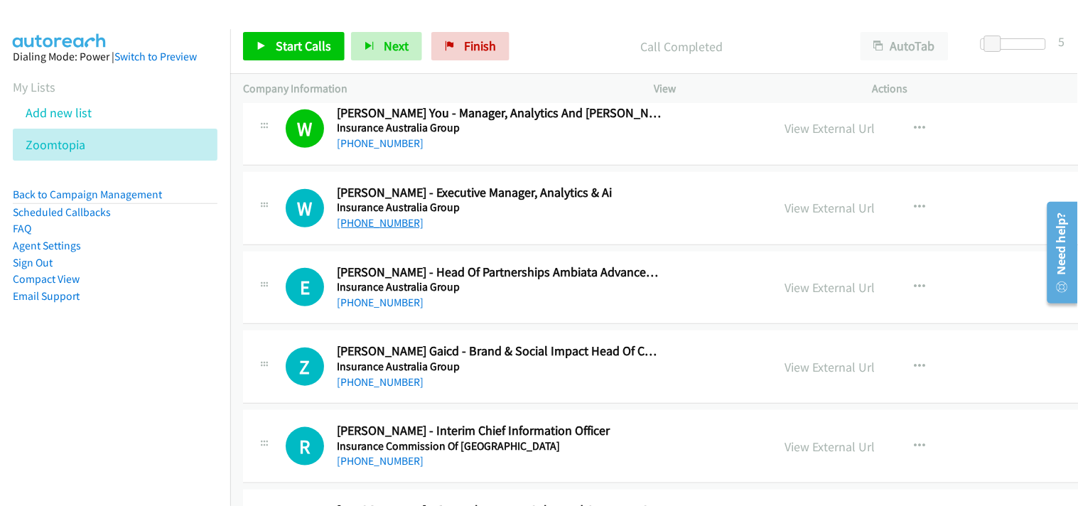
click at [387, 224] on link "+61 411 014 760" at bounding box center [380, 223] width 87 height 14
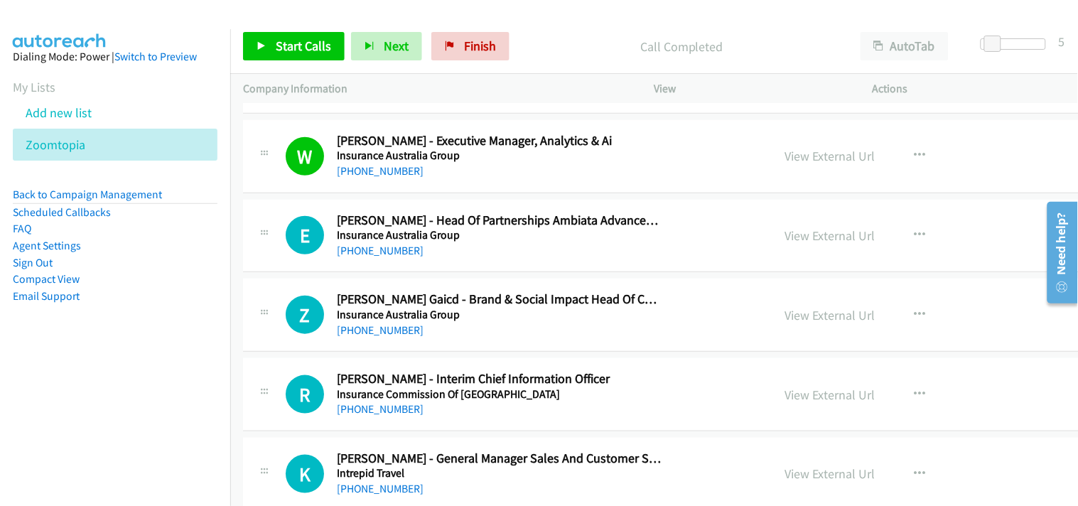
scroll to position [11376, 0]
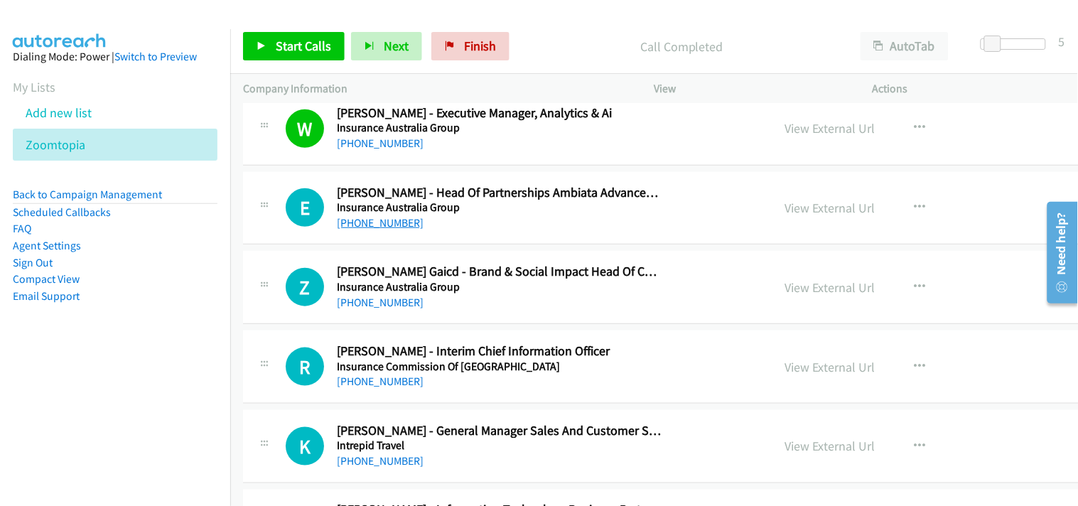
click at [357, 230] on link "+61 2 9460 6473" at bounding box center [380, 223] width 87 height 14
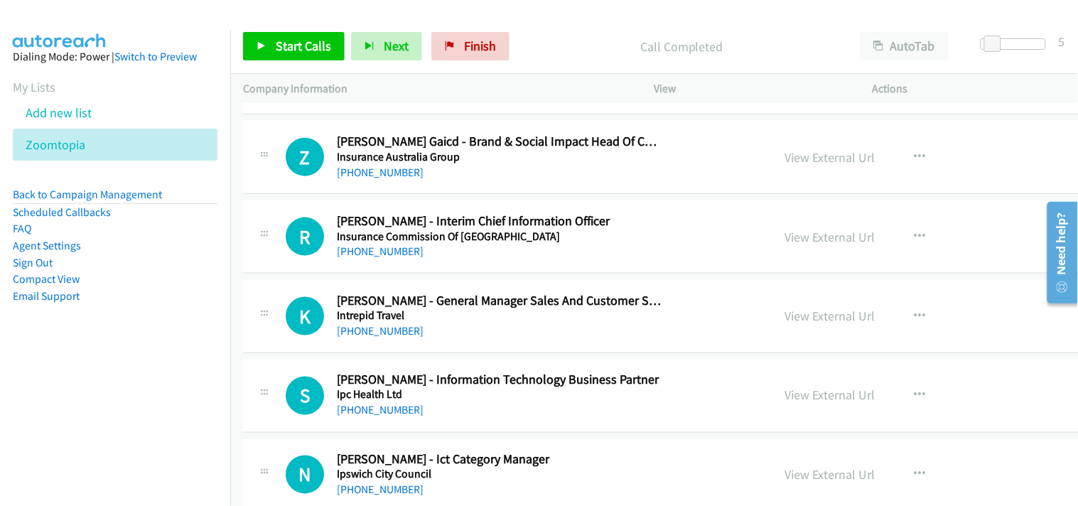
scroll to position [11533, 0]
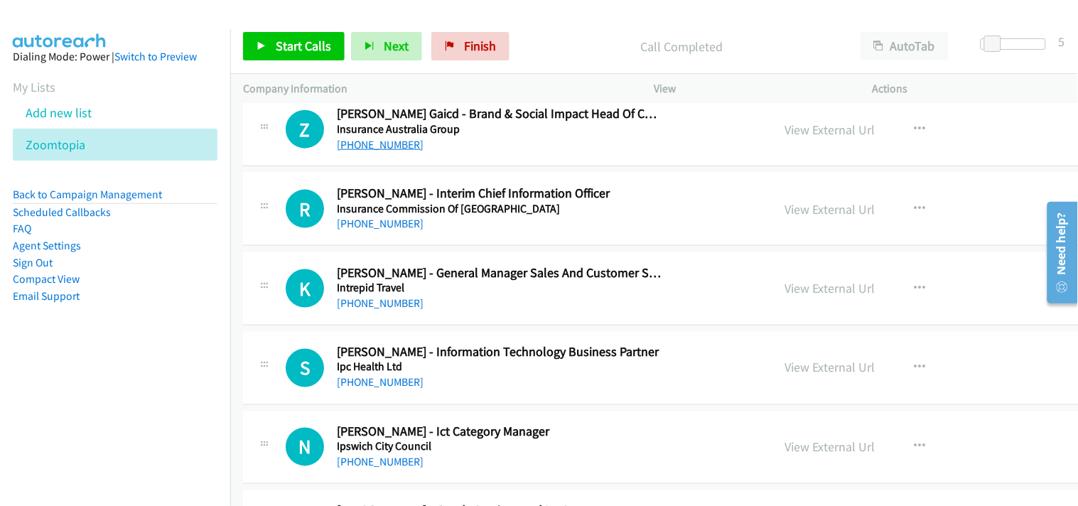
click at [372, 145] on link "+61 401 107 794" at bounding box center [380, 145] width 87 height 14
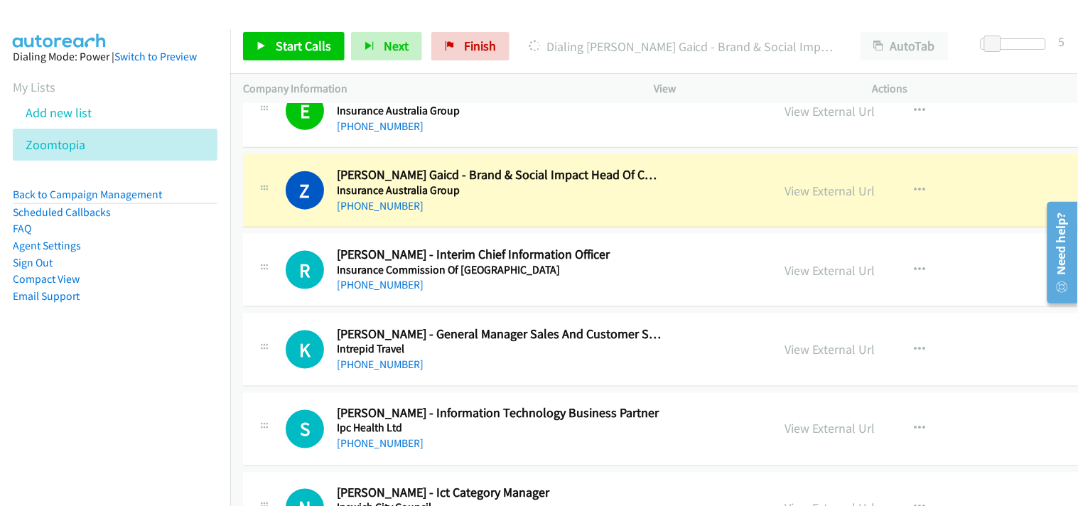
scroll to position [11455, 0]
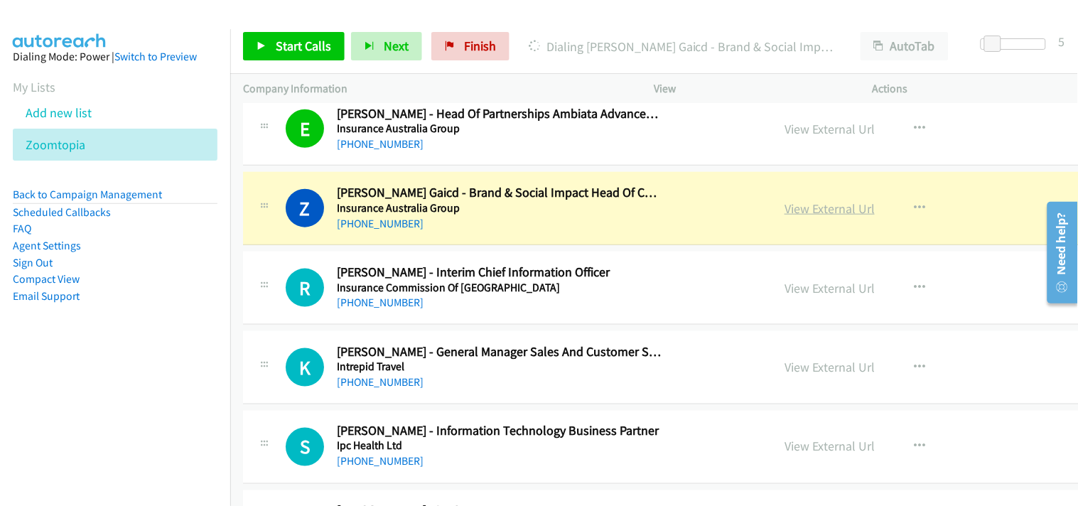
click at [784, 213] on link "View External Url" at bounding box center [829, 208] width 90 height 16
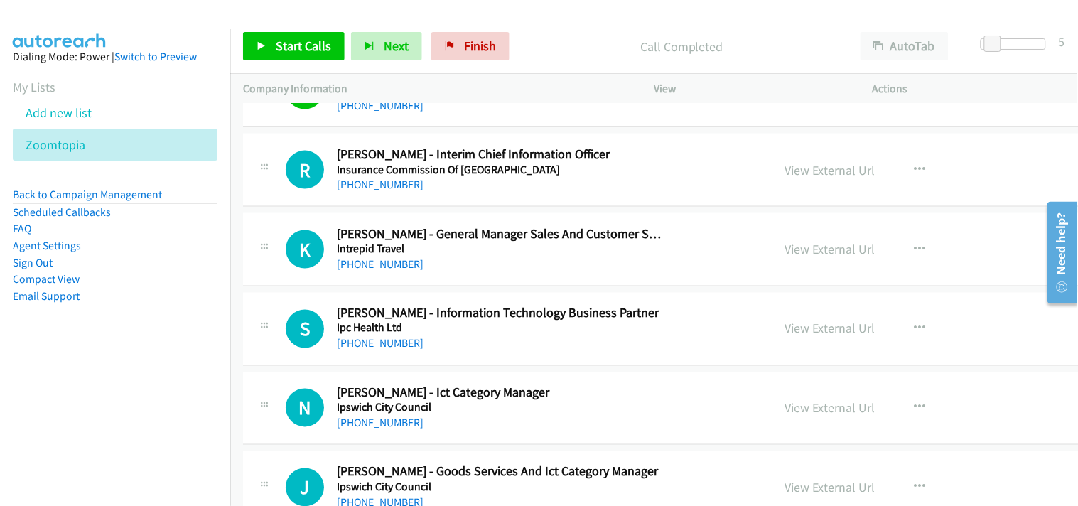
scroll to position [11612, 0]
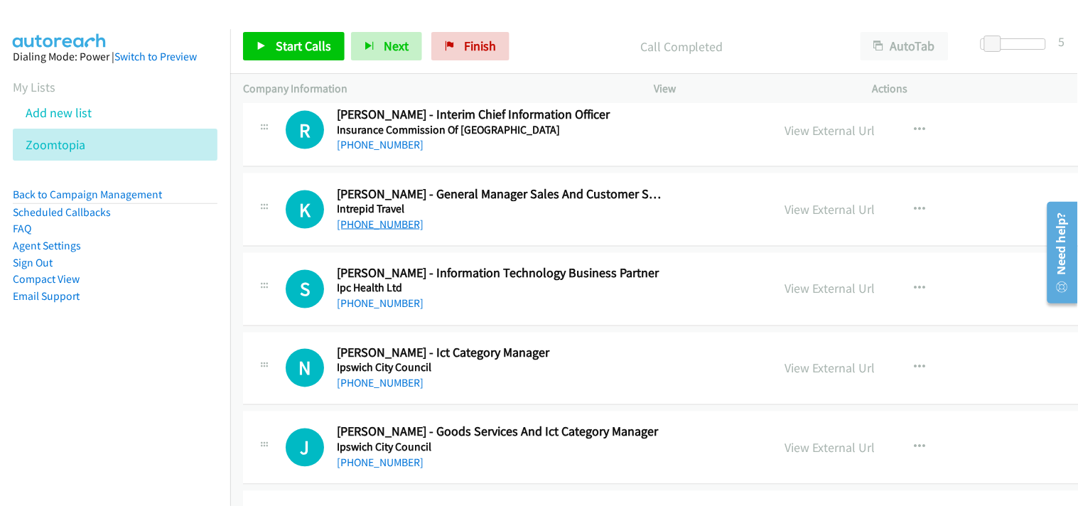
click at [371, 231] on link "+61 419 154 742" at bounding box center [380, 224] width 87 height 14
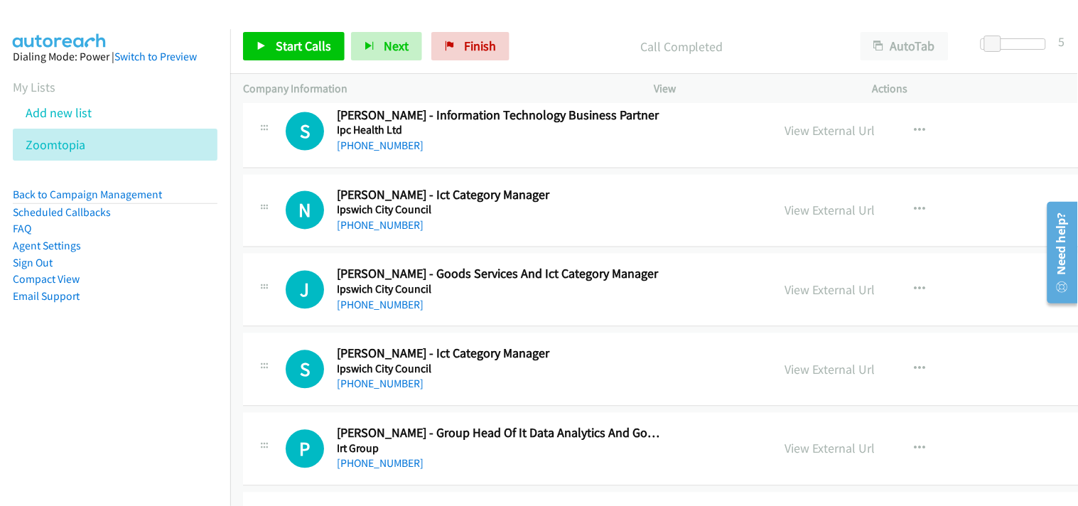
scroll to position [11849, 0]
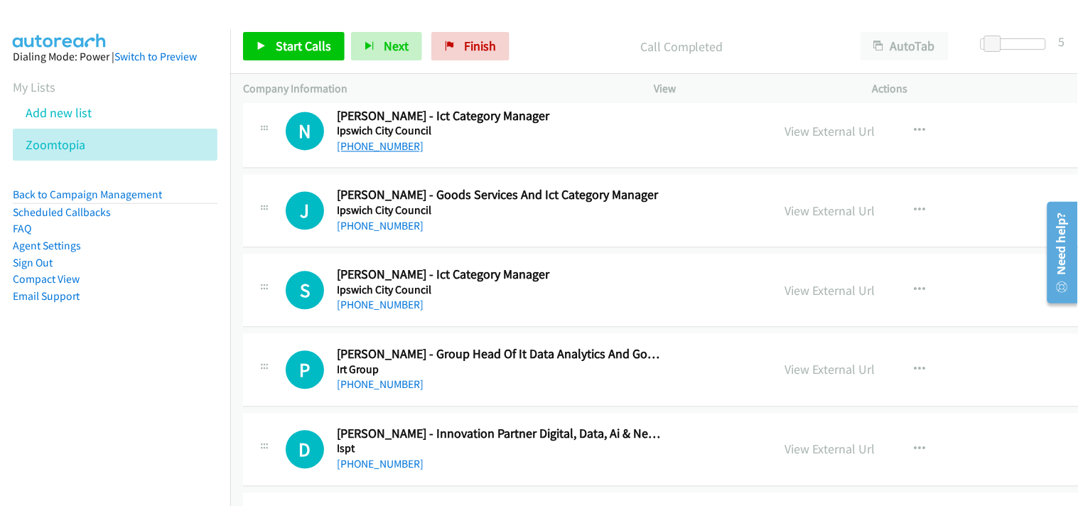
click at [373, 153] on link "+61 466 805 246" at bounding box center [380, 147] width 87 height 14
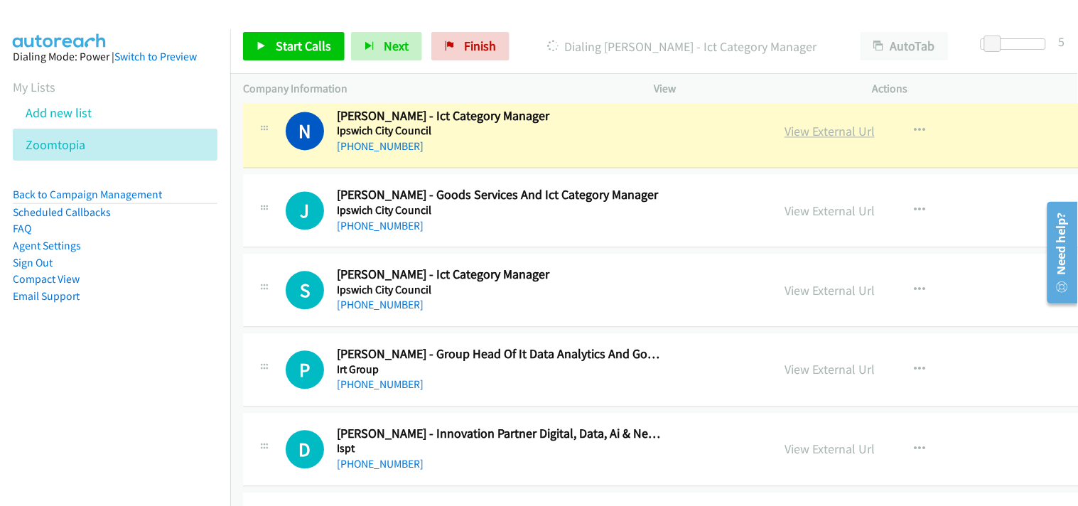
click at [784, 136] on link "View External Url" at bounding box center [829, 132] width 90 height 16
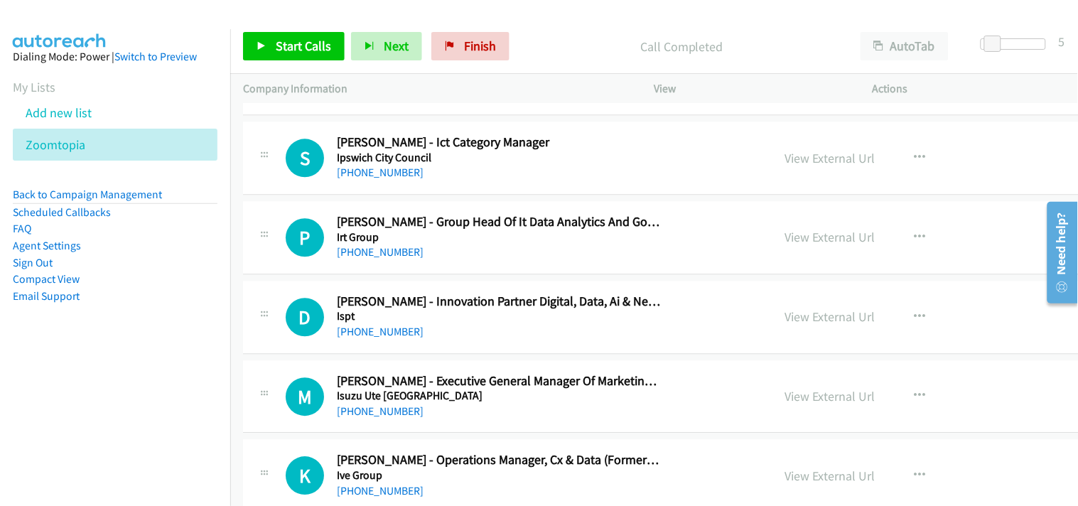
scroll to position [12007, 0]
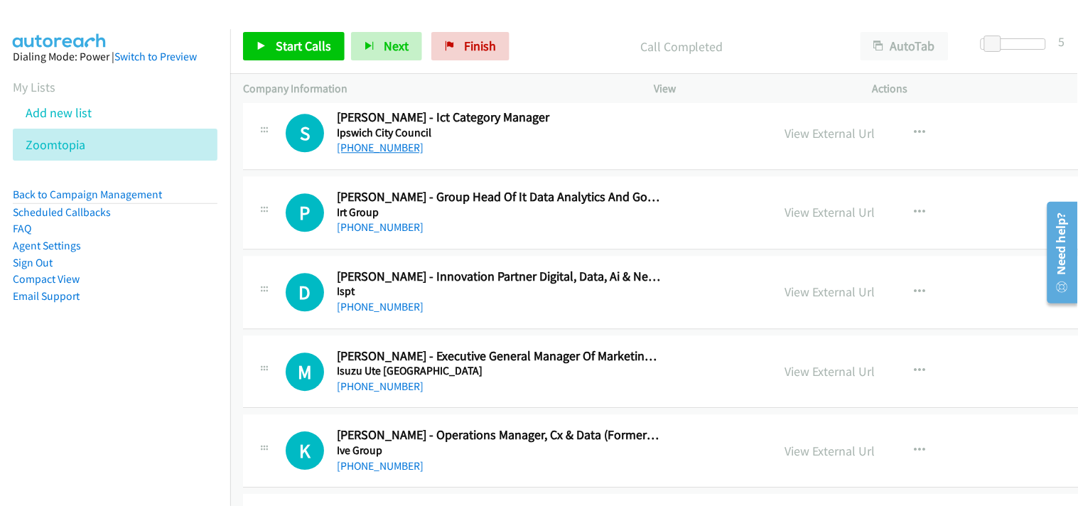
click at [374, 153] on link "+61 7 3810 7319" at bounding box center [380, 148] width 87 height 14
click at [382, 225] on link "+61 447 074 478" at bounding box center [380, 227] width 87 height 14
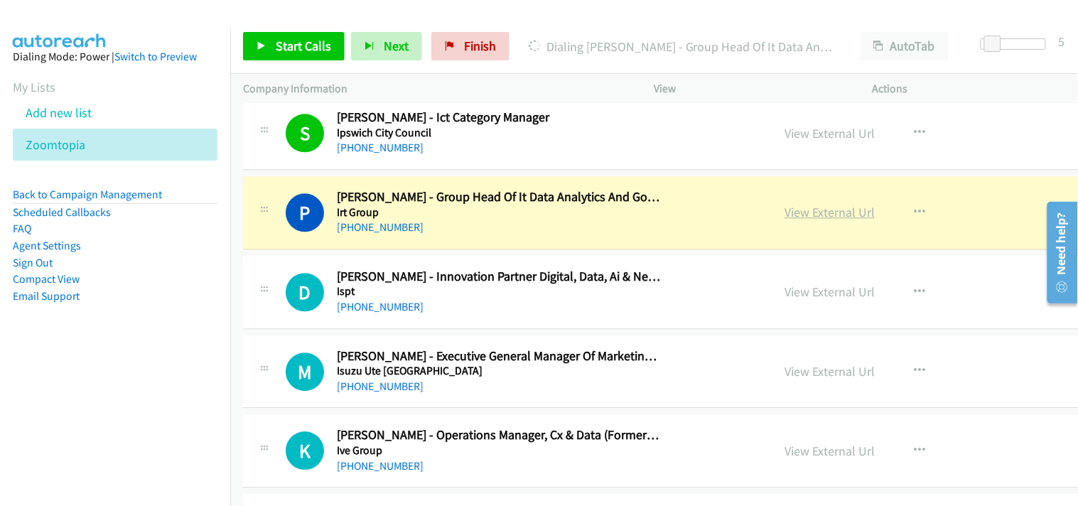
click at [784, 215] on link "View External Url" at bounding box center [829, 212] width 90 height 16
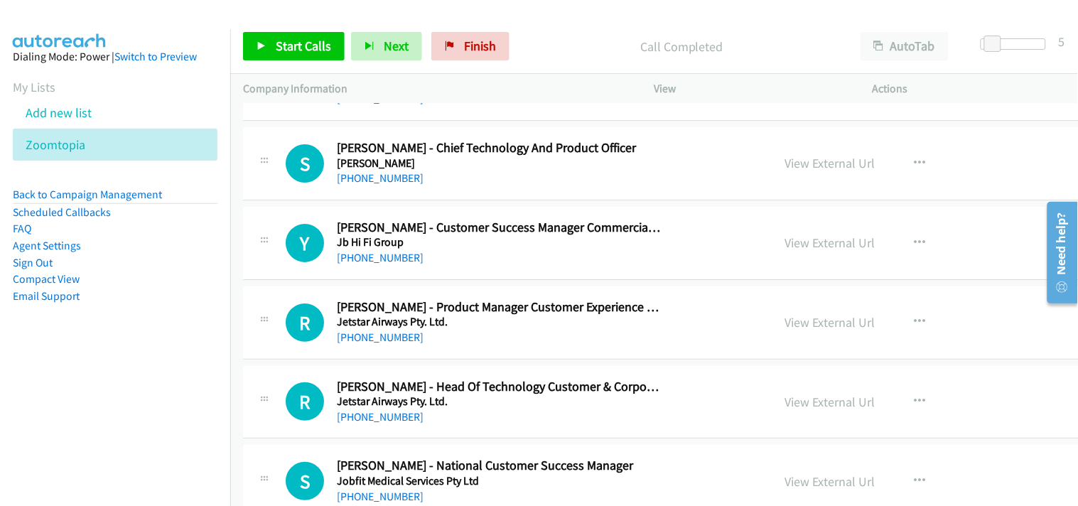
scroll to position [12481, 0]
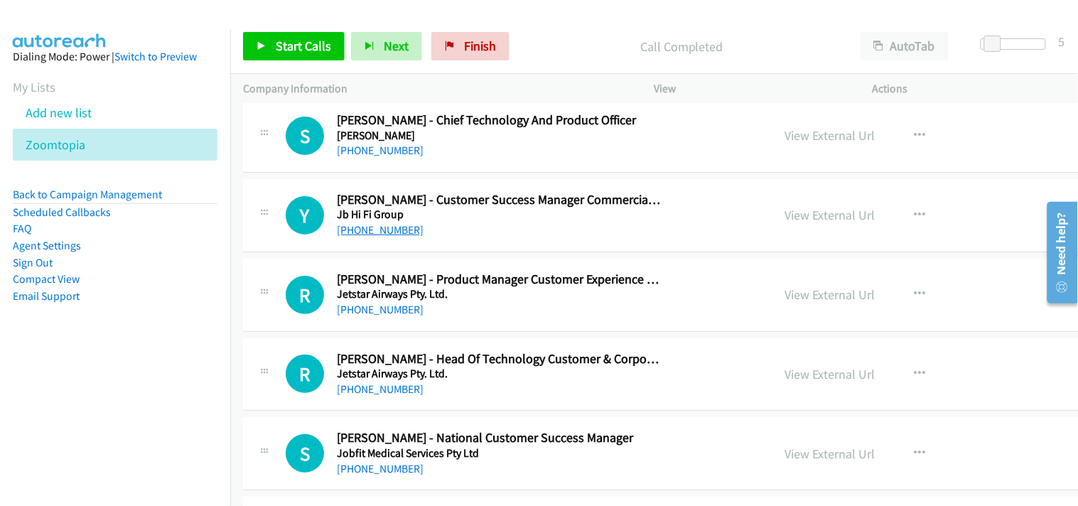
click at [374, 237] on link "+64 210 253 3864" at bounding box center [380, 230] width 87 height 14
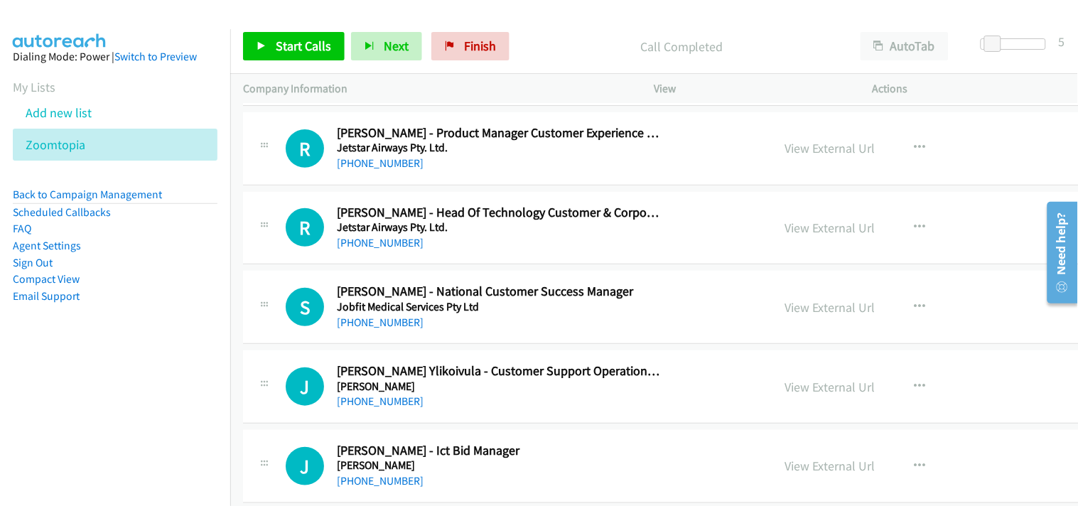
scroll to position [12638, 0]
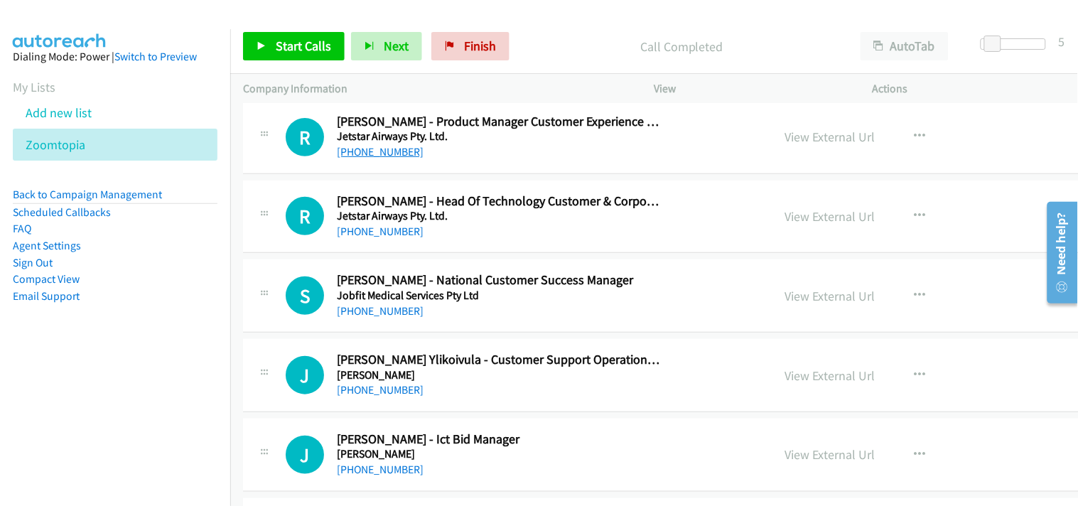
click at [375, 153] on link "+61 421 576 885" at bounding box center [380, 152] width 87 height 14
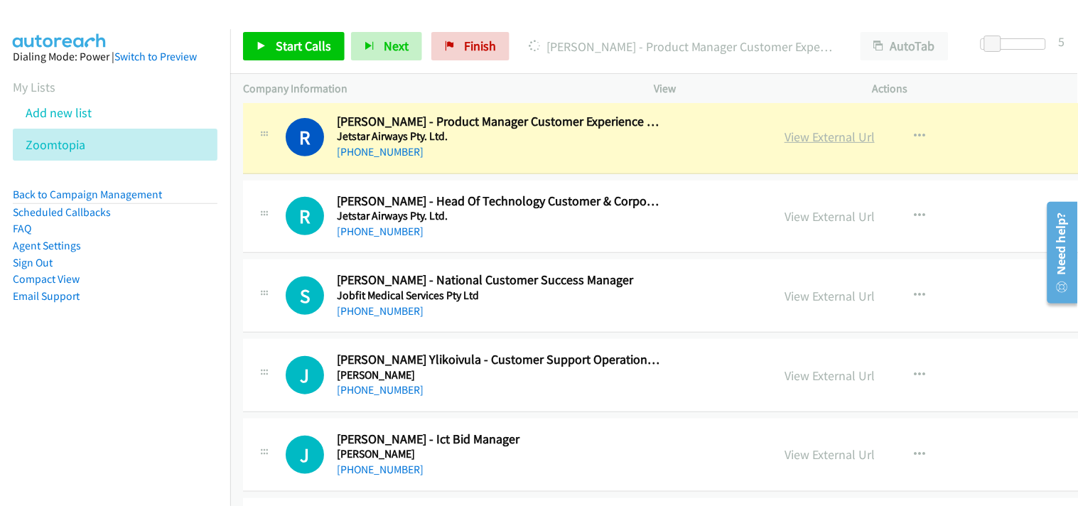
click at [784, 140] on link "View External Url" at bounding box center [829, 137] width 90 height 16
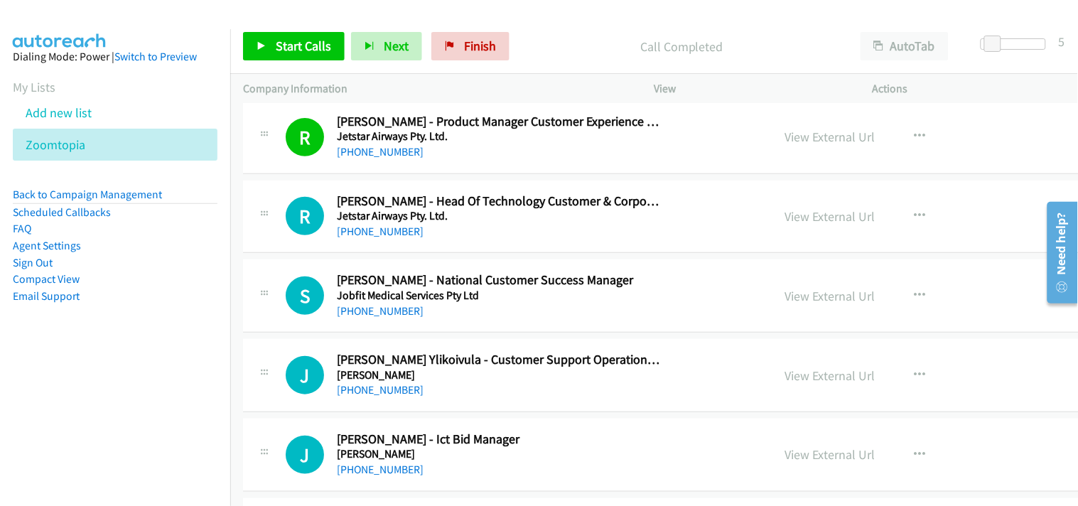
scroll to position [12717, 0]
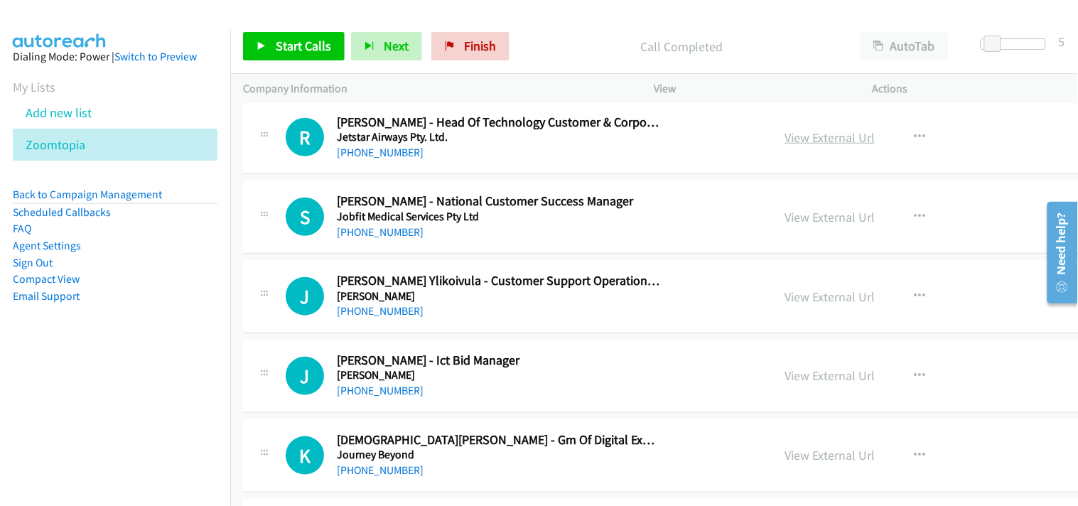
click at [784, 144] on link "View External Url" at bounding box center [829, 137] width 90 height 16
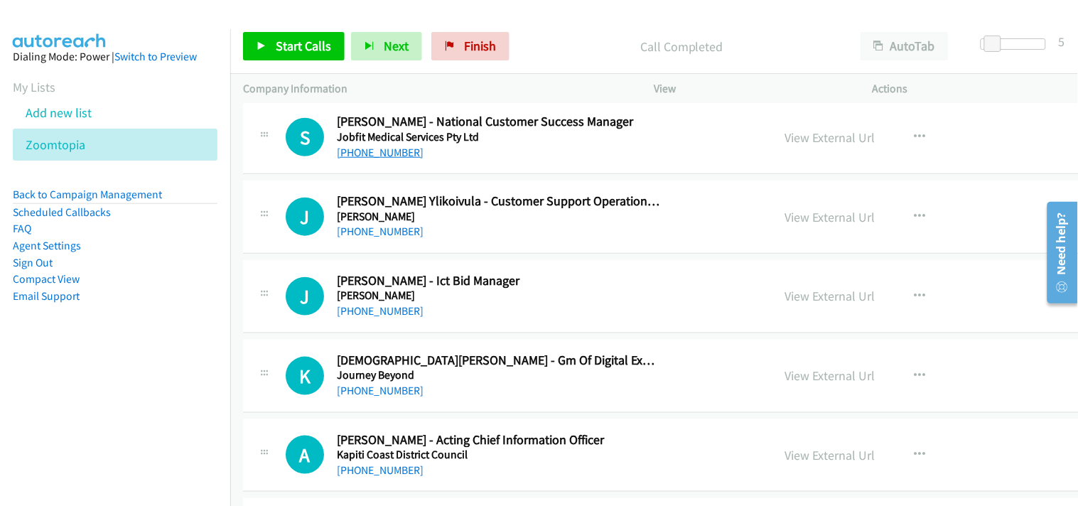
click at [354, 156] on link "+61 474 010 417" at bounding box center [380, 153] width 87 height 14
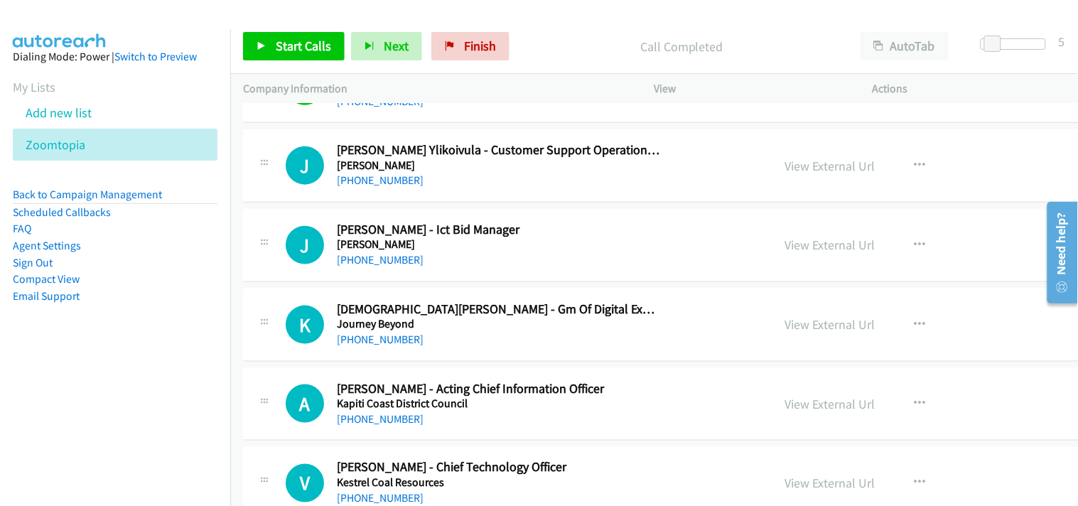
scroll to position [12876, 0]
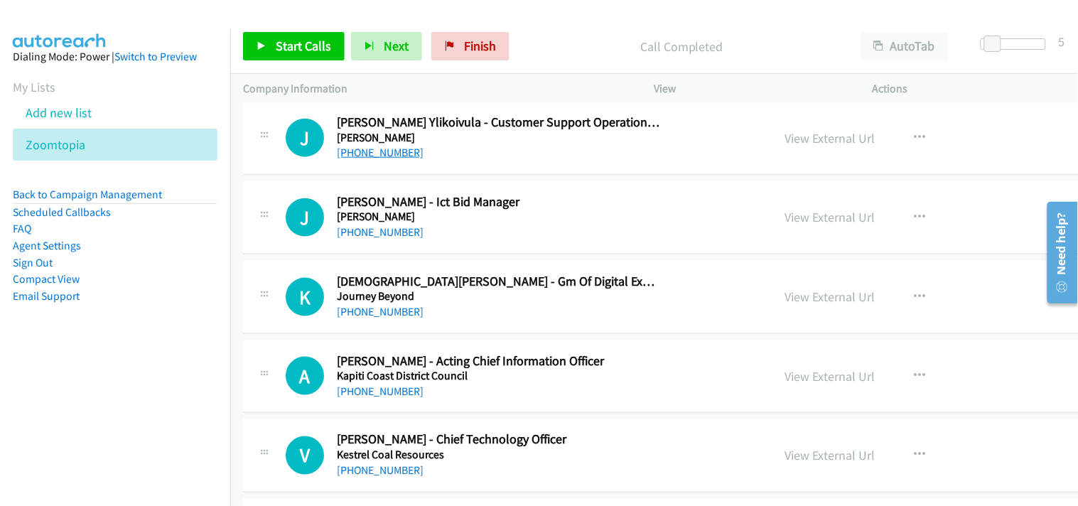
click at [379, 159] on link "+61 458 300 866" at bounding box center [380, 153] width 87 height 14
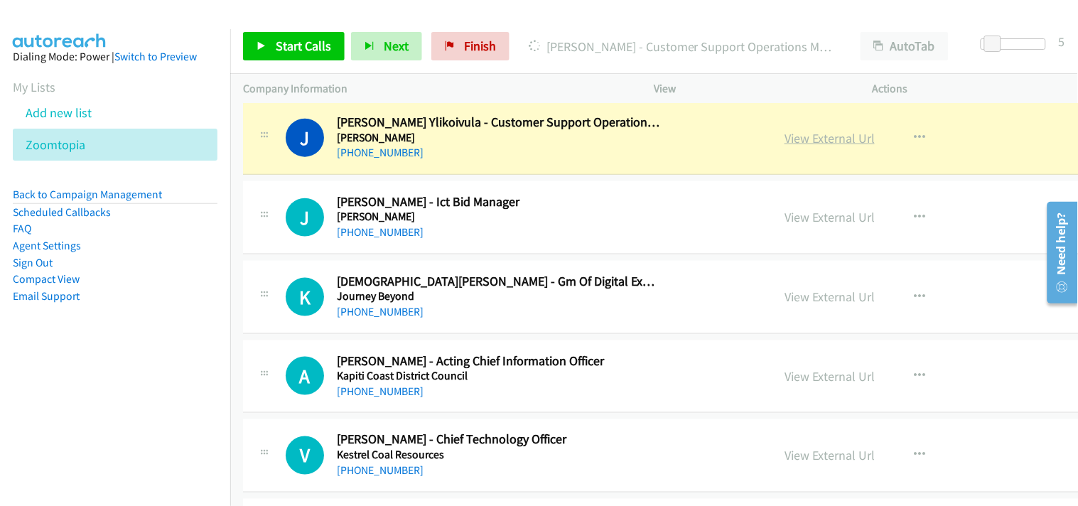
click at [784, 146] on link "View External Url" at bounding box center [829, 138] width 90 height 16
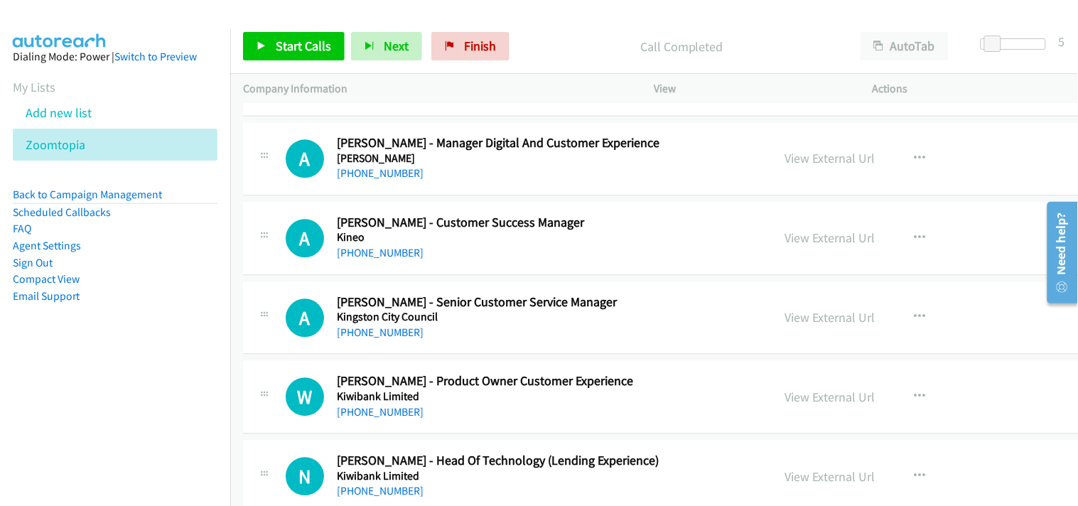
scroll to position [13349, 0]
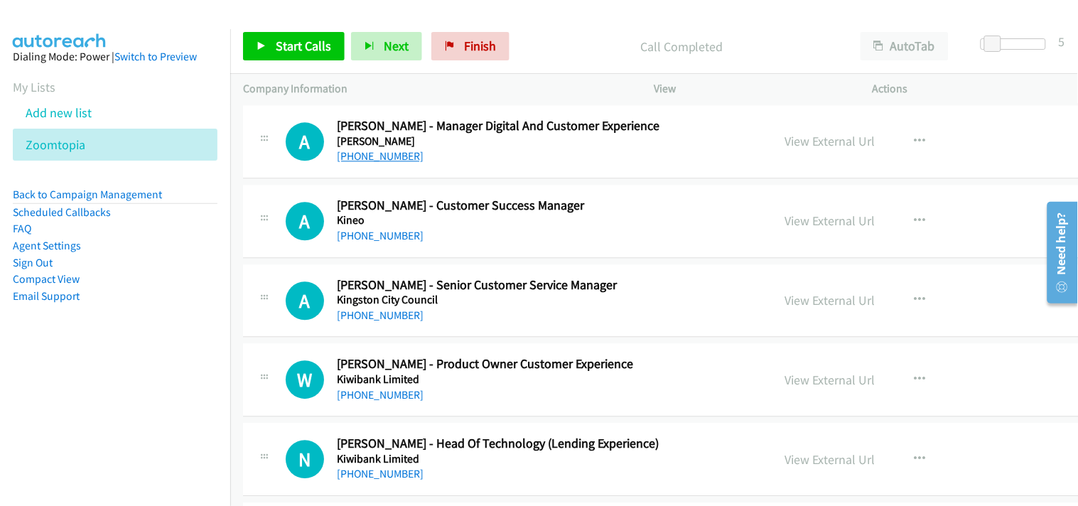
click at [373, 159] on link "+61 412 934 807" at bounding box center [380, 156] width 87 height 14
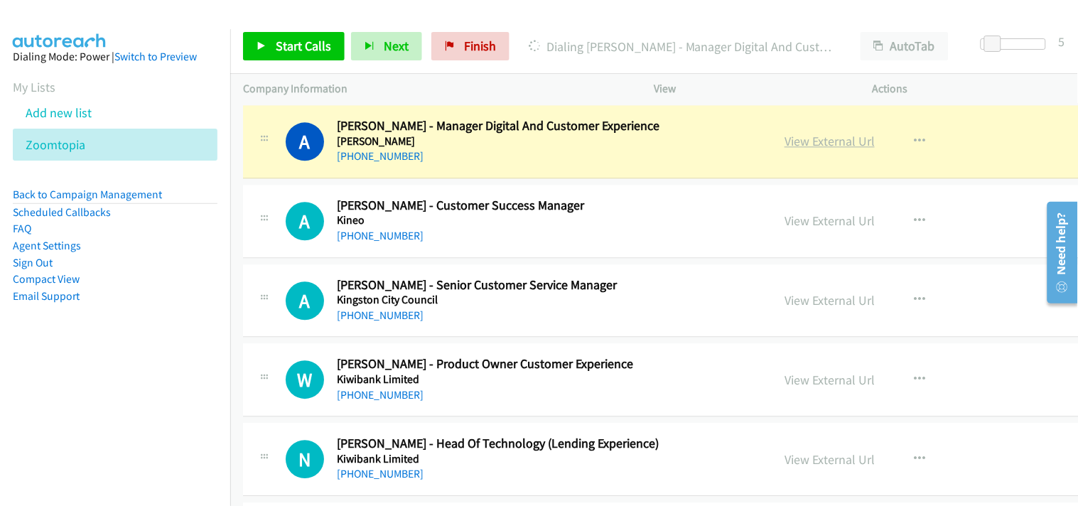
click at [784, 147] on link "View External Url" at bounding box center [829, 141] width 90 height 16
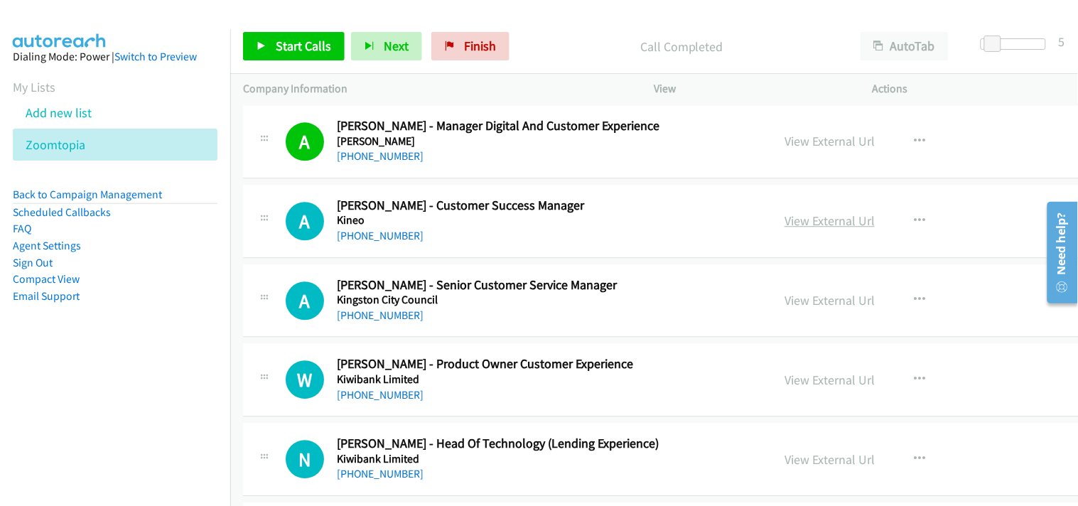
click at [784, 229] on link "View External Url" at bounding box center [829, 220] width 90 height 16
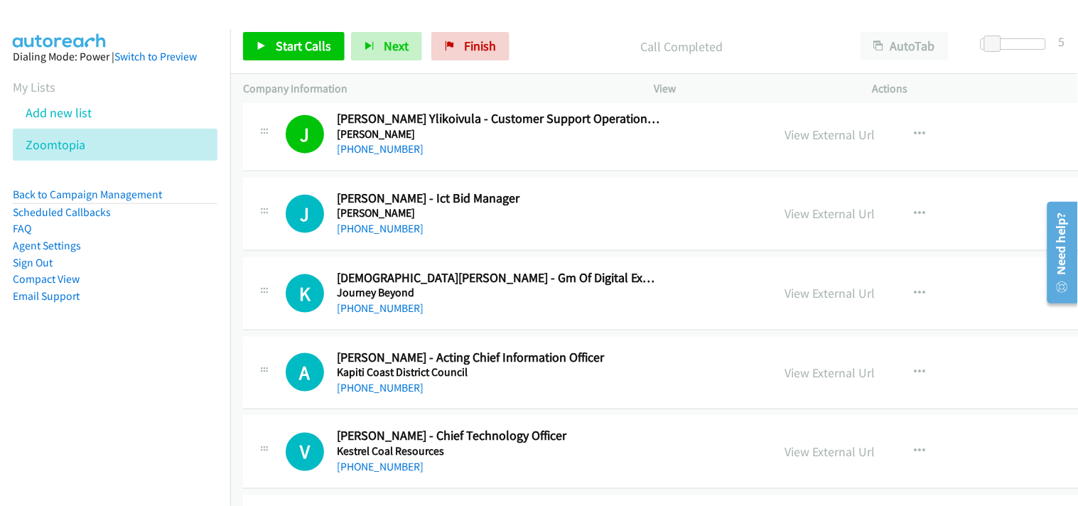
scroll to position [12876, 0]
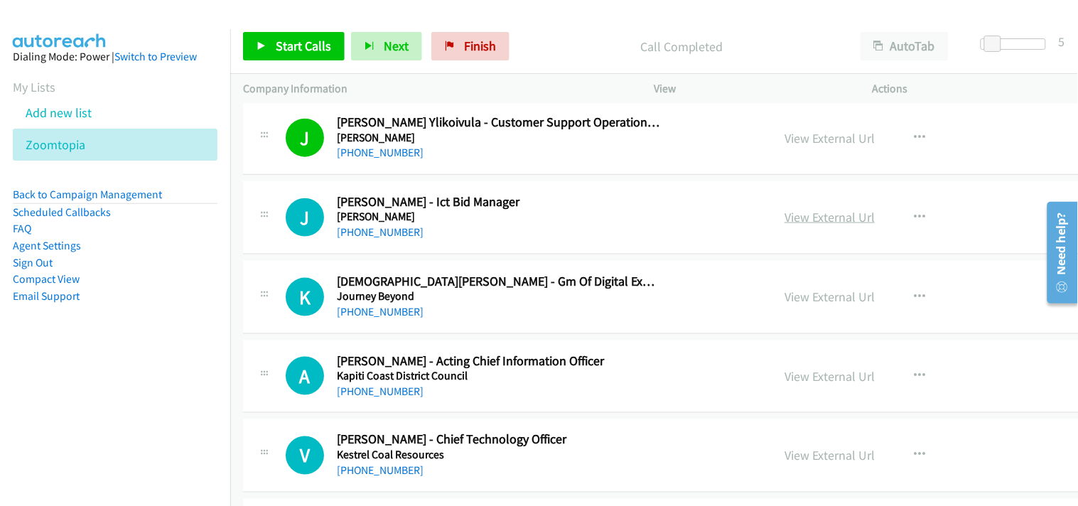
click at [784, 222] on link "View External Url" at bounding box center [829, 217] width 90 height 16
click at [784, 220] on link "View External Url" at bounding box center [829, 217] width 90 height 16
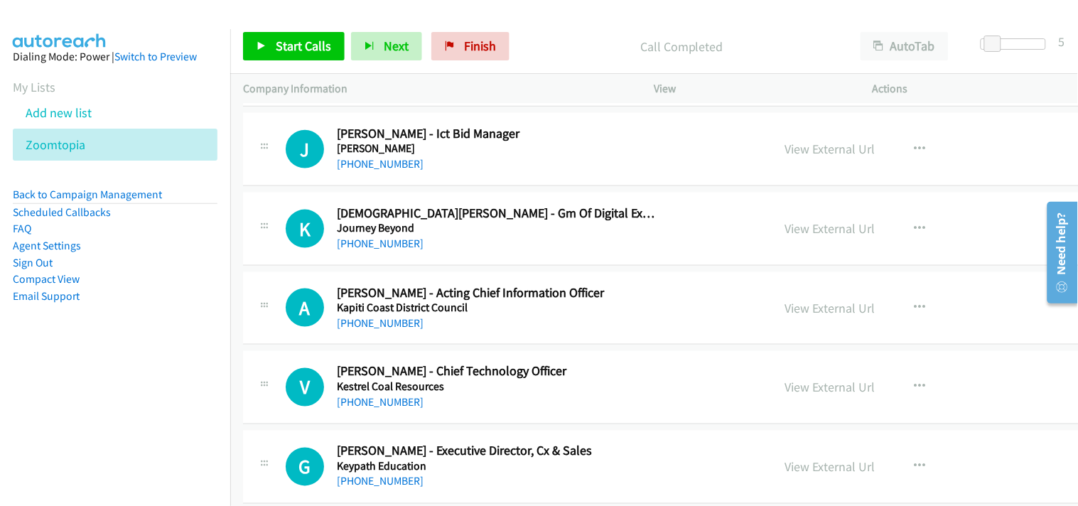
scroll to position [12954, 0]
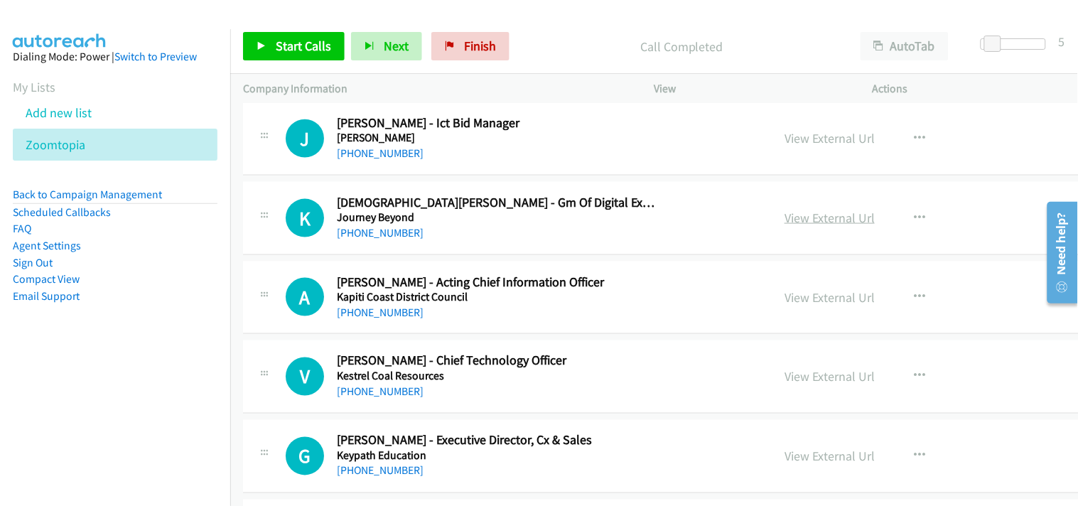
click at [784, 217] on link "View External Url" at bounding box center [829, 218] width 90 height 16
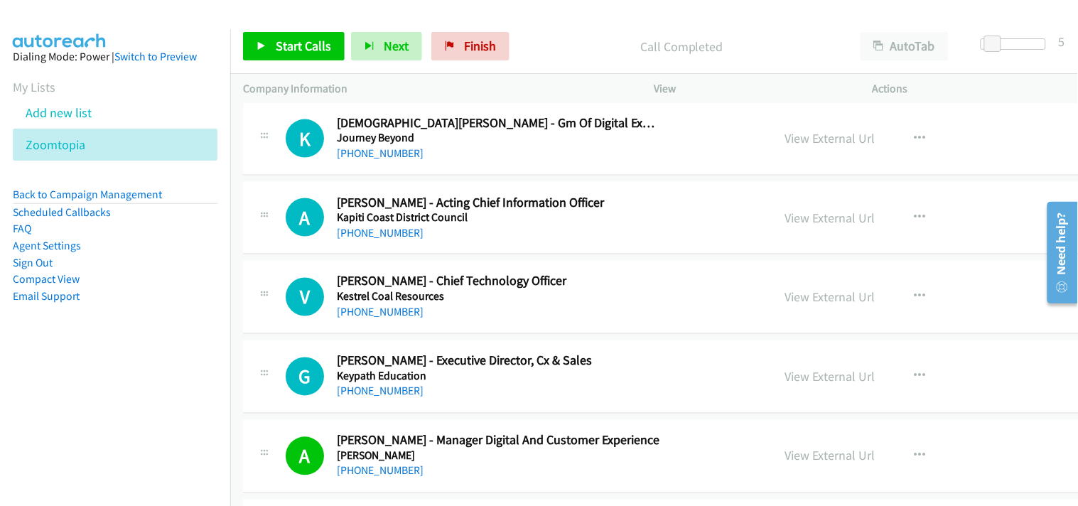
scroll to position [13033, 0]
click at [91, 149] on icon at bounding box center [93, 146] width 10 height 10
